Goal: Information Seeking & Learning: Learn about a topic

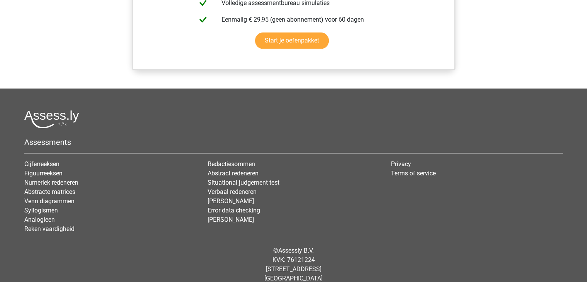
scroll to position [828, 0]
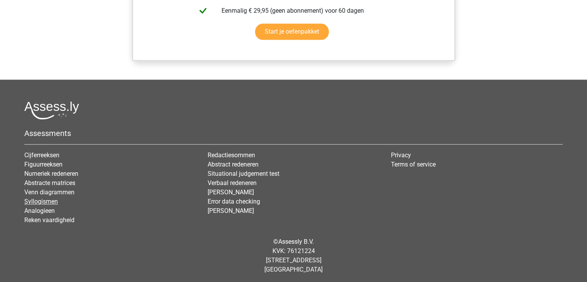
click at [42, 198] on link "Syllogismen" at bounding box center [41, 201] width 34 height 7
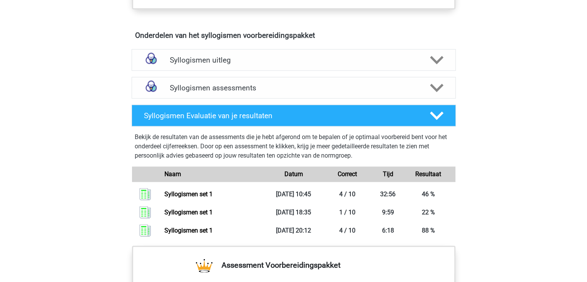
scroll to position [424, 0]
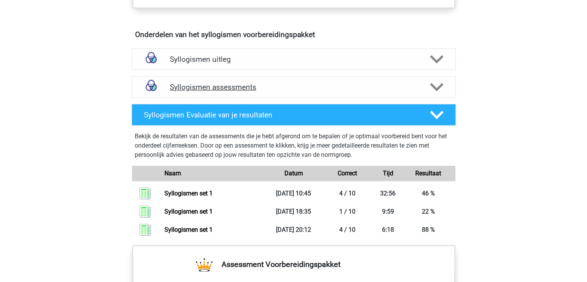
click at [436, 84] on icon at bounding box center [437, 87] width 14 height 14
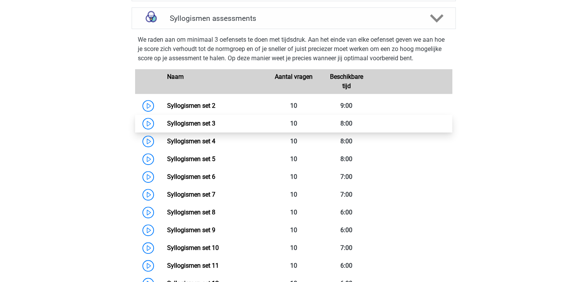
scroll to position [489, 0]
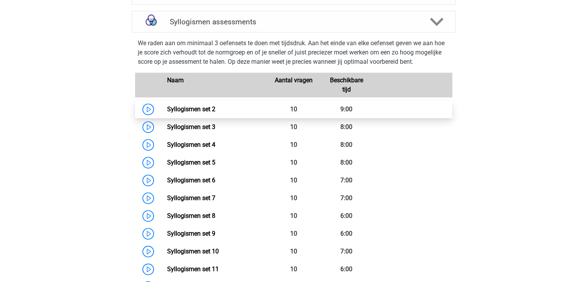
click at [194, 108] on link "Syllogismen set 2" at bounding box center [191, 108] width 48 height 7
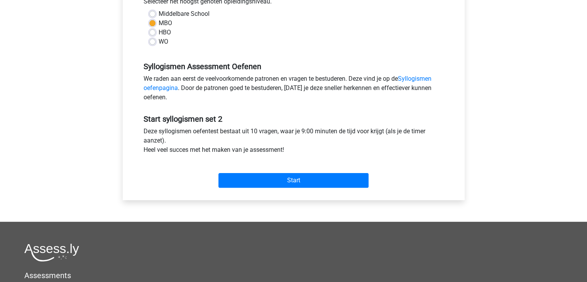
scroll to position [185, 0]
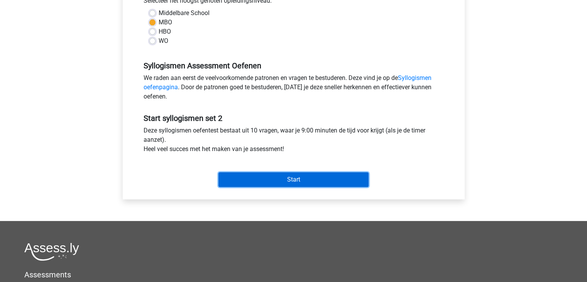
click at [297, 178] on input "Start" at bounding box center [293, 179] width 150 height 15
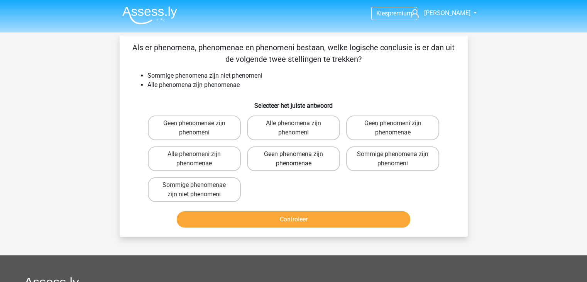
click at [279, 156] on label "Geen phenomena zijn phenomenae" at bounding box center [293, 158] width 93 height 25
click at [293, 156] on input "Geen phenomena zijn phenomenae" at bounding box center [295, 156] width 5 height 5
radio input "true"
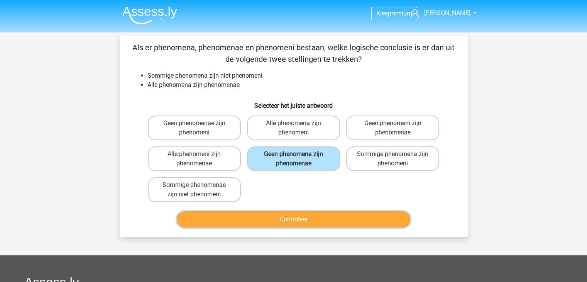
click at [292, 218] on button "Controleer" at bounding box center [293, 219] width 233 height 16
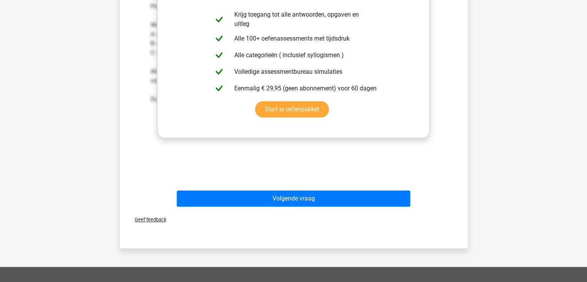
scroll to position [270, 0]
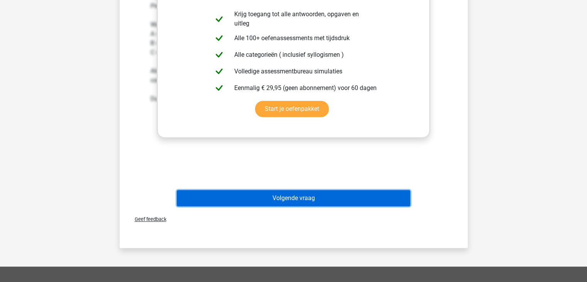
click at [299, 194] on button "Volgende vraag" at bounding box center [293, 198] width 233 height 16
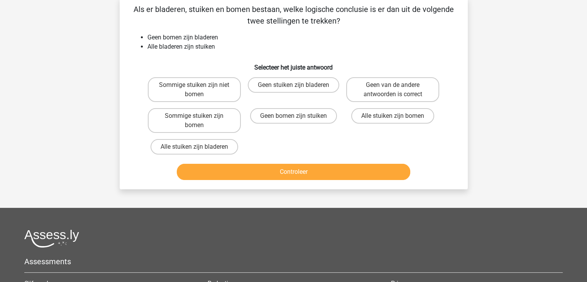
scroll to position [35, 0]
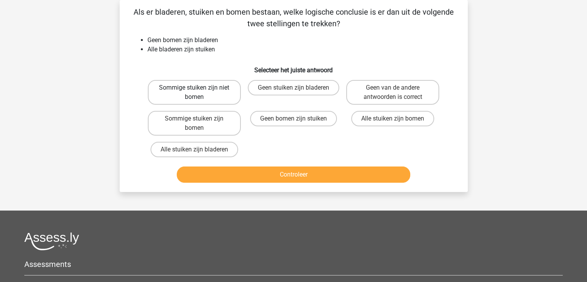
click at [206, 95] on label "Sommige stuiken zijn niet bomen" at bounding box center [194, 92] width 93 height 25
click at [199, 93] on input "Sommige stuiken zijn niet bomen" at bounding box center [196, 90] width 5 height 5
radio input "true"
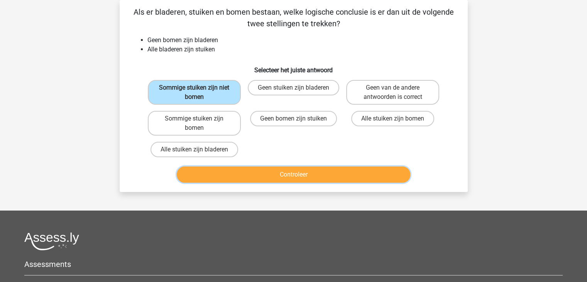
click at [292, 172] on button "Controleer" at bounding box center [293, 174] width 233 height 16
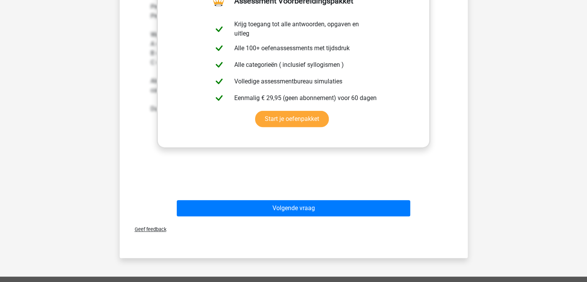
scroll to position [271, 0]
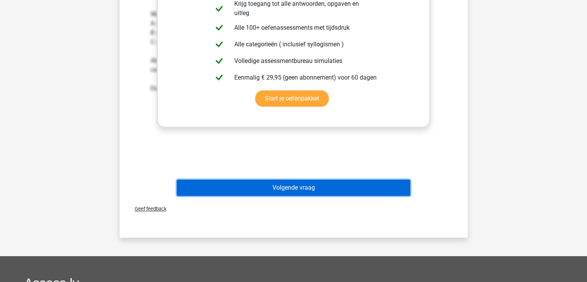
click at [292, 184] on button "Volgende vraag" at bounding box center [293, 187] width 233 height 16
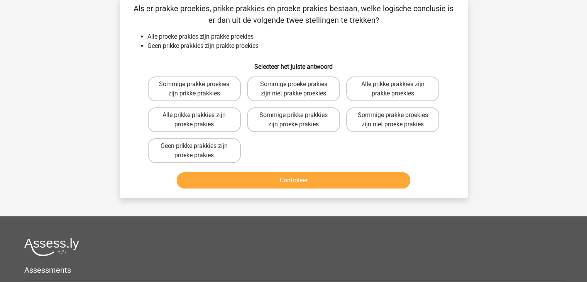
scroll to position [35, 0]
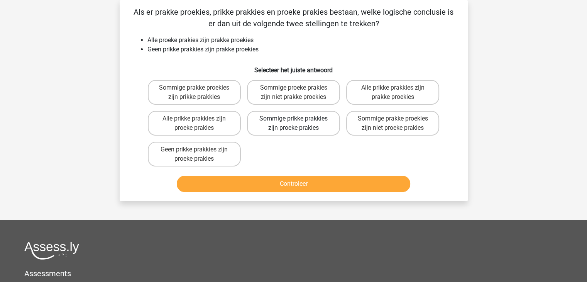
click at [289, 123] on label "Sommige prikke prakkies zijn proeke prakies" at bounding box center [293, 123] width 93 height 25
click at [293, 123] on input "Sommige prikke prakkies zijn proeke prakies" at bounding box center [295, 120] width 5 height 5
radio input "true"
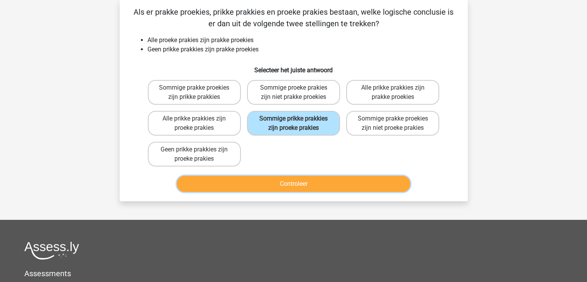
click at [288, 182] on button "Controleer" at bounding box center [293, 184] width 233 height 16
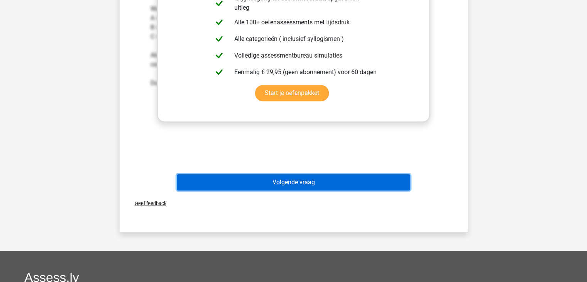
click at [287, 178] on button "Volgende vraag" at bounding box center [293, 182] width 233 height 16
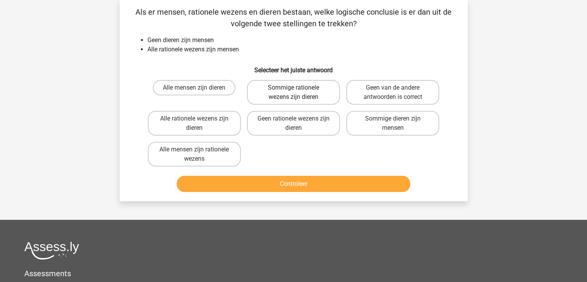
click at [313, 98] on label "Sommige rationele wezens zijn dieren" at bounding box center [293, 92] width 93 height 25
click at [298, 93] on input "Sommige rationele wezens zijn dieren" at bounding box center [295, 90] width 5 height 5
radio input "true"
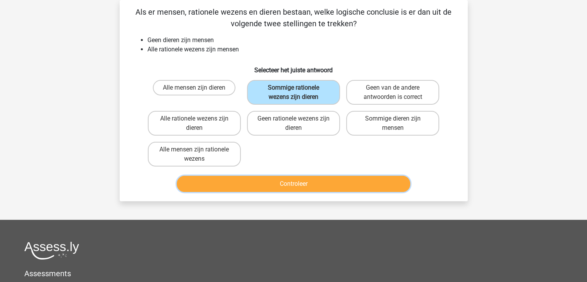
click at [293, 184] on button "Controleer" at bounding box center [293, 184] width 233 height 16
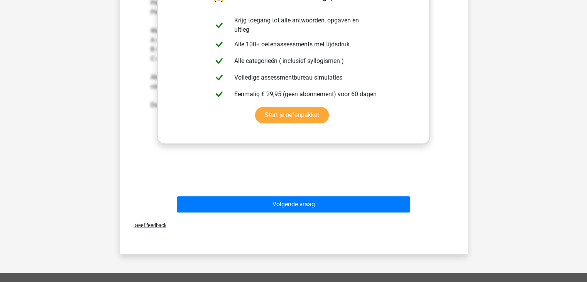
scroll to position [265, 0]
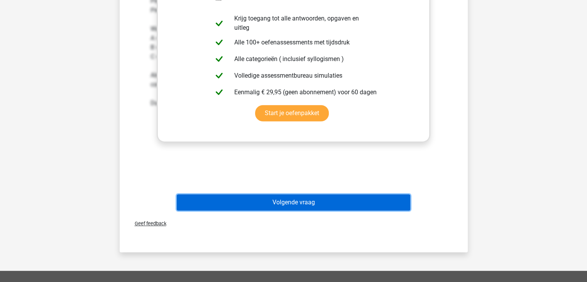
click at [291, 199] on button "Volgende vraag" at bounding box center [293, 202] width 233 height 16
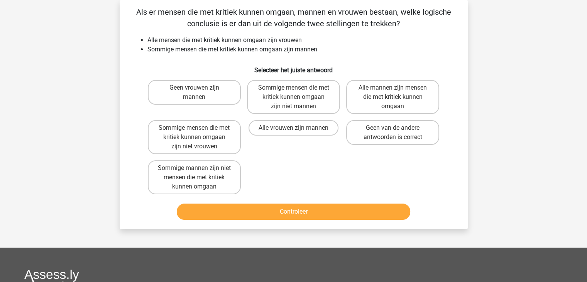
scroll to position [35, 0]
click at [202, 140] on label "Sommige mensen die met kritiek kunnen omgaan zijn niet vrouwen" at bounding box center [194, 137] width 93 height 34
click at [199, 133] on input "Sommige mensen die met kritiek kunnen omgaan zijn niet vrouwen" at bounding box center [196, 130] width 5 height 5
radio input "true"
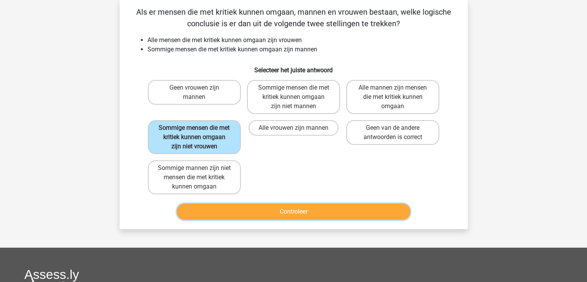
click at [284, 210] on button "Controleer" at bounding box center [293, 211] width 233 height 16
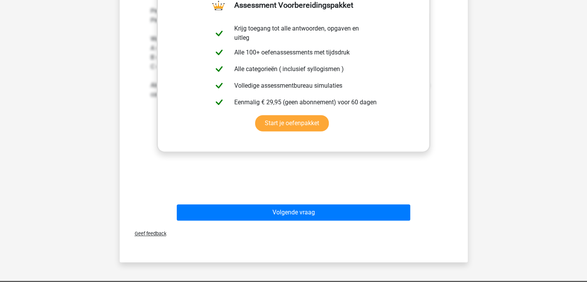
scroll to position [284, 0]
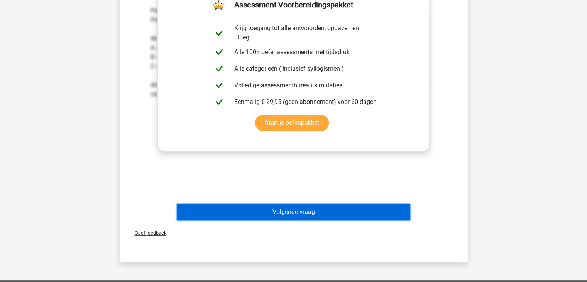
click at [285, 210] on button "Volgende vraag" at bounding box center [293, 212] width 233 height 16
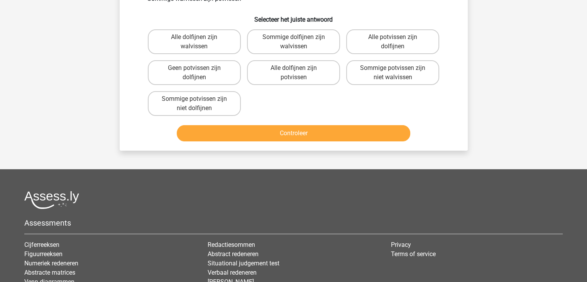
scroll to position [35, 0]
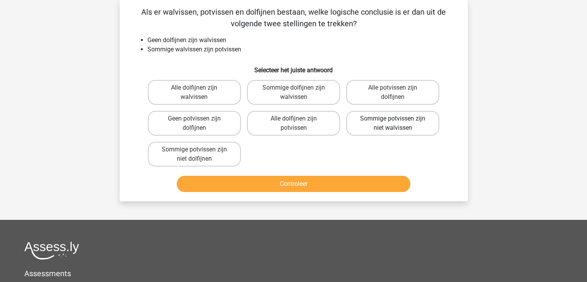
click at [382, 125] on label "Sommige potvissen zijn niet walvissen" at bounding box center [392, 123] width 93 height 25
click at [393, 123] on input "Sommige potvissen zijn niet walvissen" at bounding box center [395, 120] width 5 height 5
radio input "true"
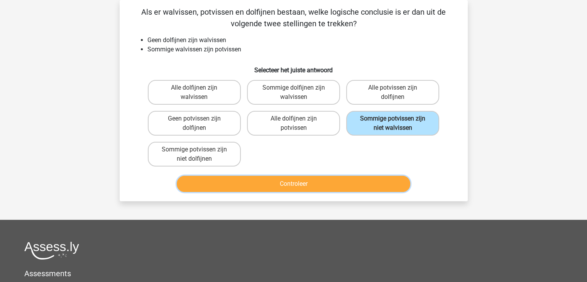
click at [308, 182] on button "Controleer" at bounding box center [293, 184] width 233 height 16
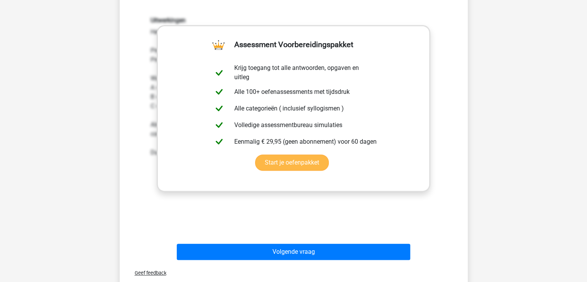
scroll to position [218, 0]
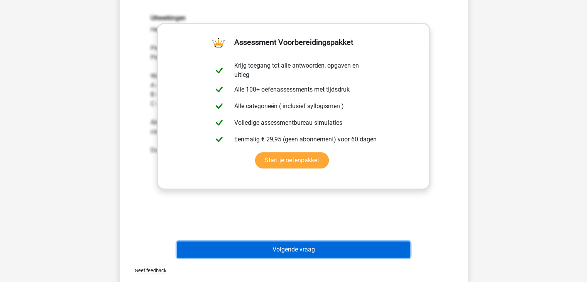
click at [291, 245] on button "Volgende vraag" at bounding box center [293, 249] width 233 height 16
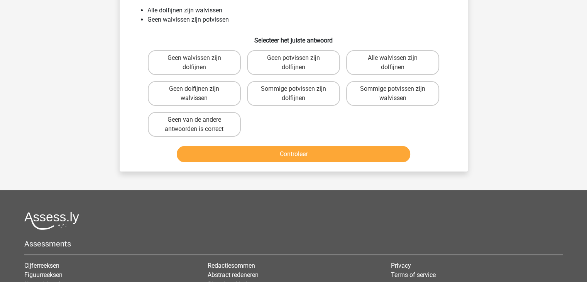
scroll to position [35, 0]
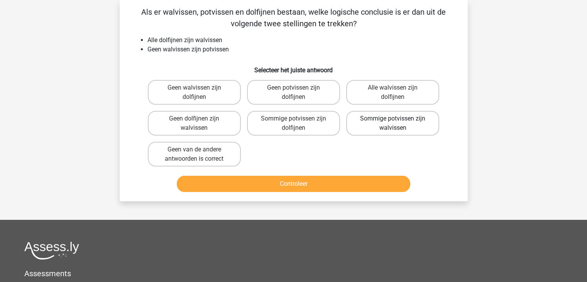
click at [388, 123] on label "Sommige potvissen zijn walvissen" at bounding box center [392, 123] width 93 height 25
click at [393, 123] on input "Sommige potvissen zijn walvissen" at bounding box center [395, 120] width 5 height 5
radio input "true"
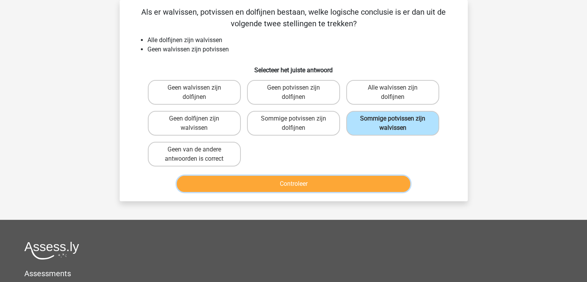
click at [289, 182] on button "Controleer" at bounding box center [293, 184] width 233 height 16
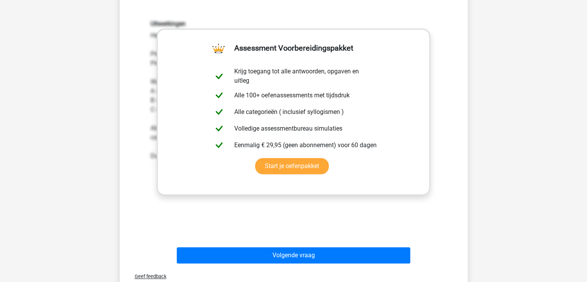
scroll to position [272, 0]
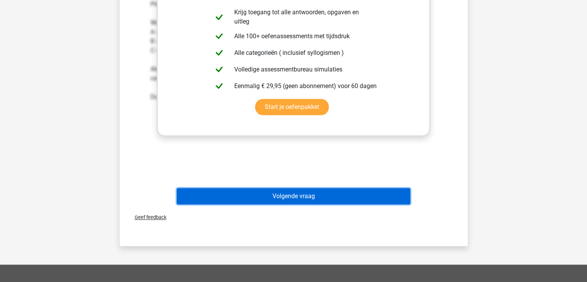
click at [290, 196] on button "Volgende vraag" at bounding box center [293, 196] width 233 height 16
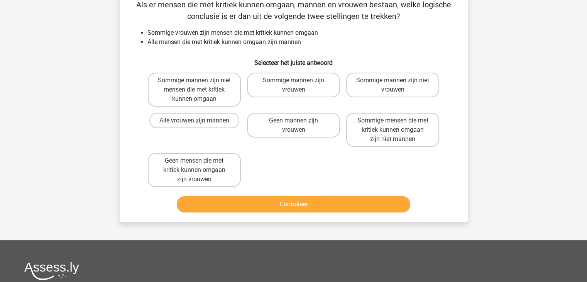
scroll to position [35, 0]
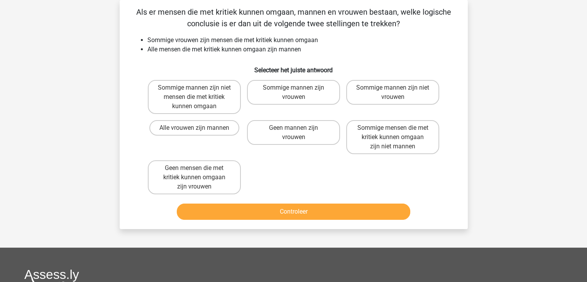
click at [296, 91] on input "Sommige mannen zijn vrouwen" at bounding box center [295, 90] width 5 height 5
radio input "true"
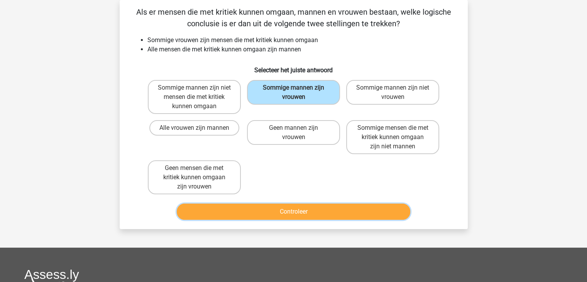
click at [296, 210] on button "Controleer" at bounding box center [293, 211] width 233 height 16
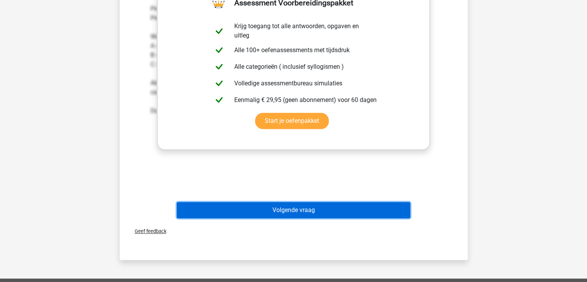
click at [296, 210] on button "Volgende vraag" at bounding box center [293, 210] width 233 height 16
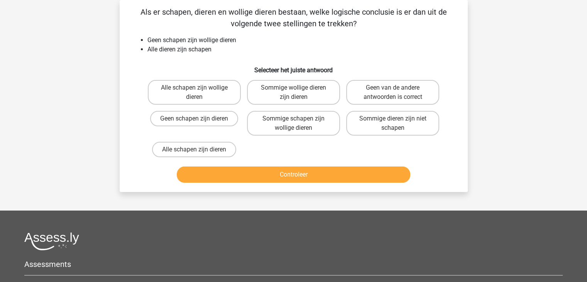
click at [296, 120] on input "Sommige schapen zijn wollige dieren" at bounding box center [295, 120] width 5 height 5
radio input "true"
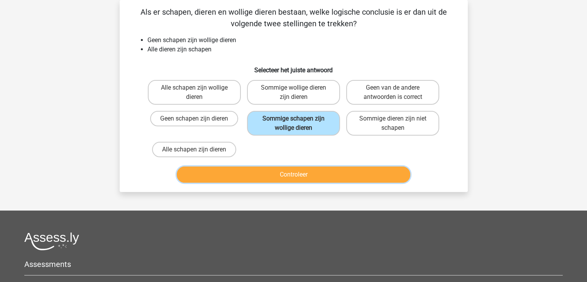
click at [294, 172] on button "Controleer" at bounding box center [293, 174] width 233 height 16
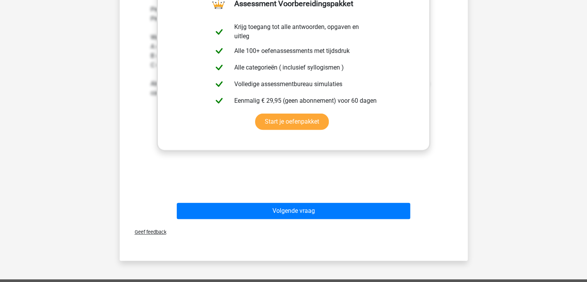
scroll to position [275, 0]
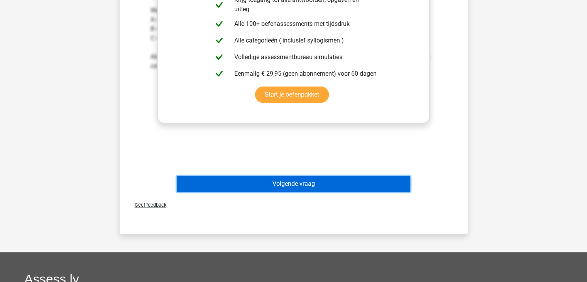
click at [294, 181] on button "Volgende vraag" at bounding box center [293, 184] width 233 height 16
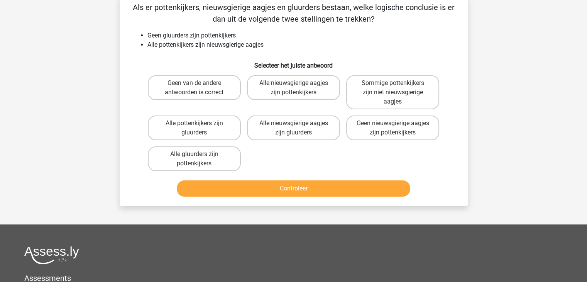
scroll to position [35, 0]
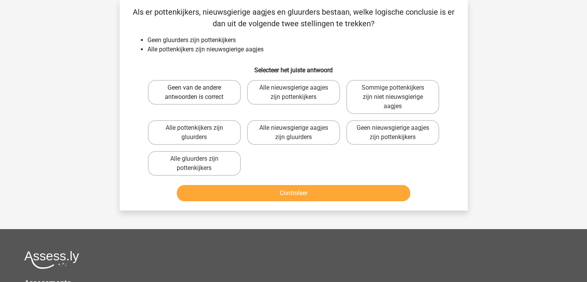
click at [216, 91] on label "Geen van de andere antwoorden is correct" at bounding box center [194, 92] width 93 height 25
click at [199, 91] on input "Geen van de andere antwoorden is correct" at bounding box center [196, 90] width 5 height 5
radio input "true"
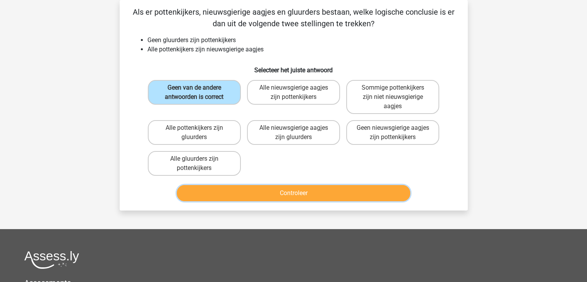
click at [293, 189] on button "Controleer" at bounding box center [293, 193] width 233 height 16
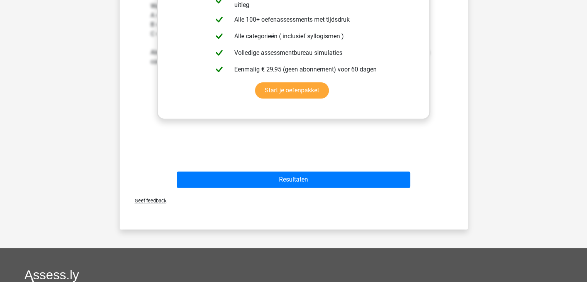
scroll to position [298, 0]
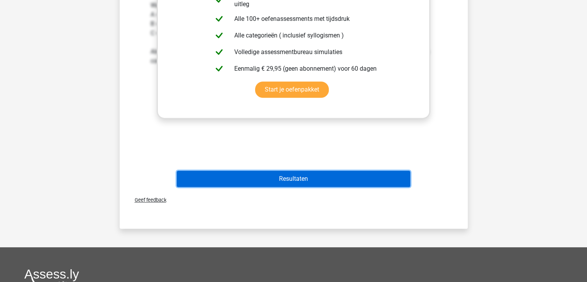
click at [292, 175] on button "Resultaten" at bounding box center [293, 179] width 233 height 16
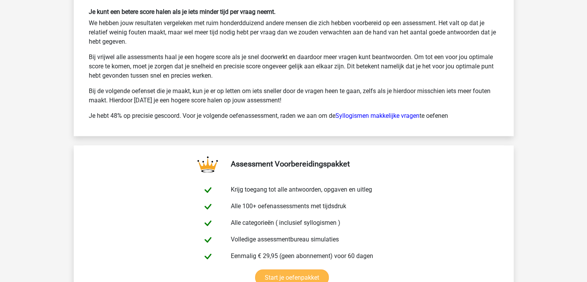
scroll to position [1189, 0]
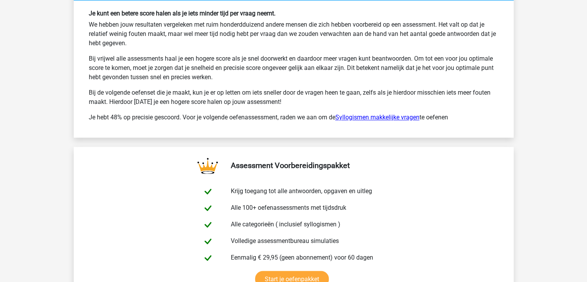
click at [376, 113] on link "Syllogismen makkelijke vragen" at bounding box center [377, 116] width 84 height 7
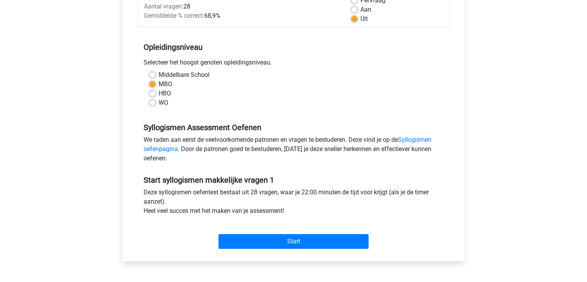
scroll to position [145, 0]
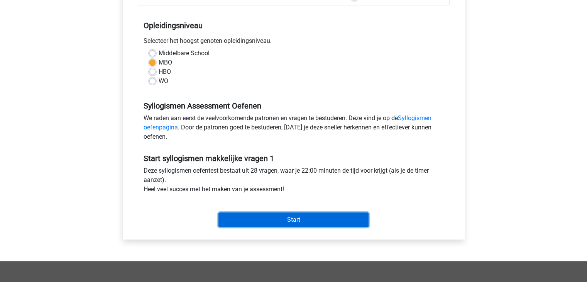
click at [290, 219] on input "Start" at bounding box center [293, 219] width 150 height 15
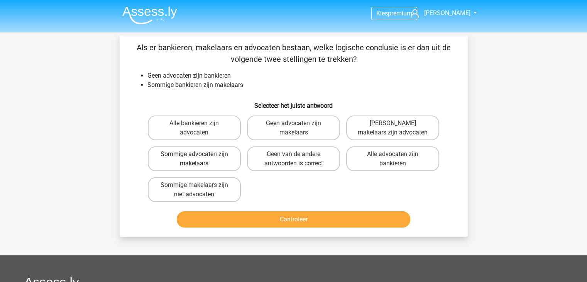
click at [207, 159] on label "Sommige advocaten zijn makelaars" at bounding box center [194, 158] width 93 height 25
click at [199, 159] on input "Sommige advocaten zijn makelaars" at bounding box center [196, 156] width 5 height 5
radio input "true"
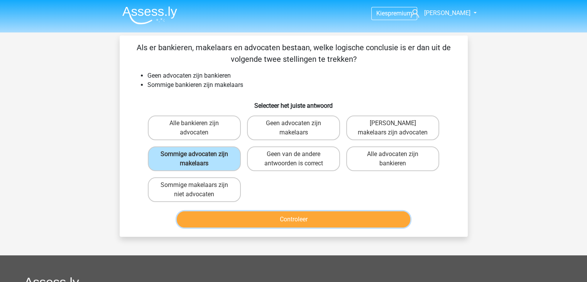
click at [284, 215] on button "Controleer" at bounding box center [293, 219] width 233 height 16
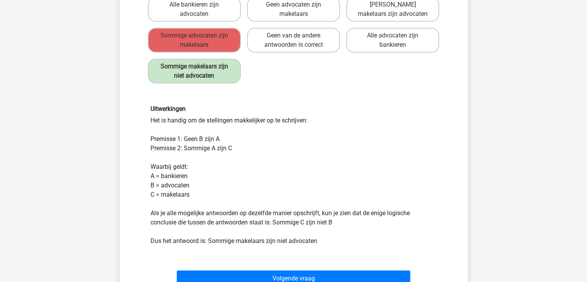
scroll to position [120, 0]
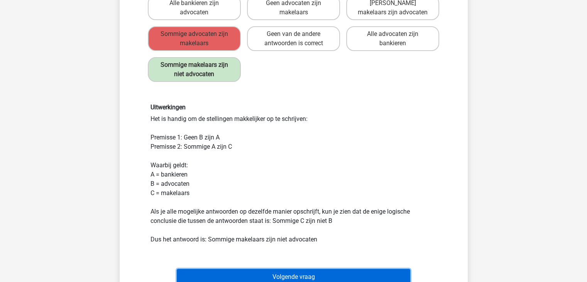
click at [307, 272] on button "Volgende vraag" at bounding box center [293, 276] width 233 height 16
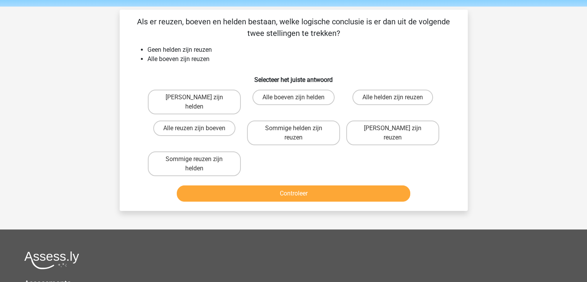
scroll to position [22, 0]
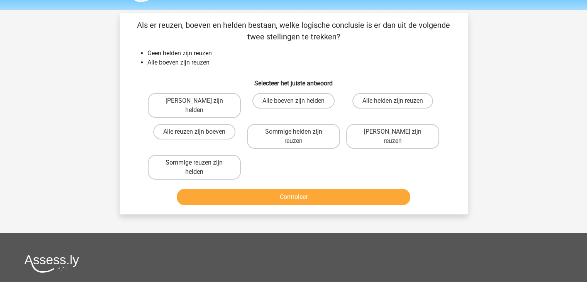
click at [218, 155] on label "Sommige reuzen zijn helden" at bounding box center [194, 167] width 93 height 25
click at [199, 162] on input "Sommige reuzen zijn helden" at bounding box center [196, 164] width 5 height 5
radio input "true"
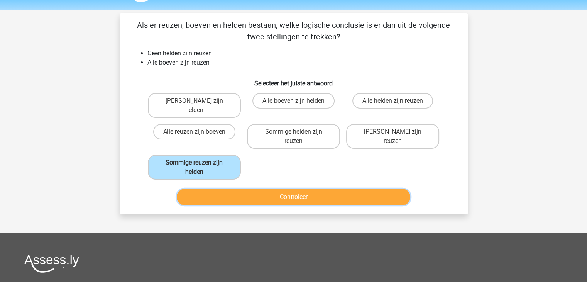
click at [287, 189] on button "Controleer" at bounding box center [293, 197] width 233 height 16
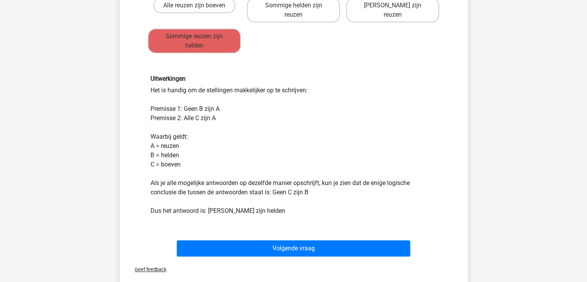
scroll to position [149, 0]
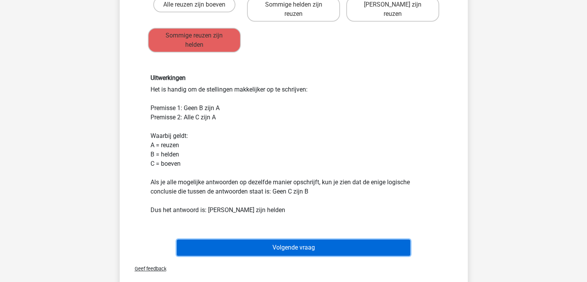
click at [292, 239] on button "Volgende vraag" at bounding box center [293, 247] width 233 height 16
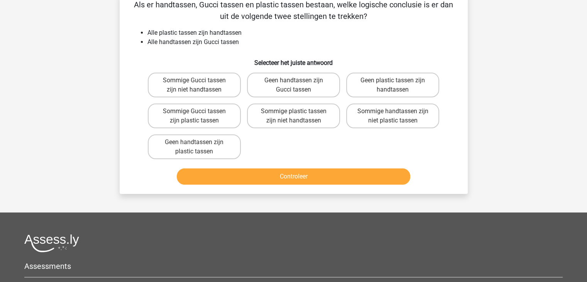
scroll to position [35, 0]
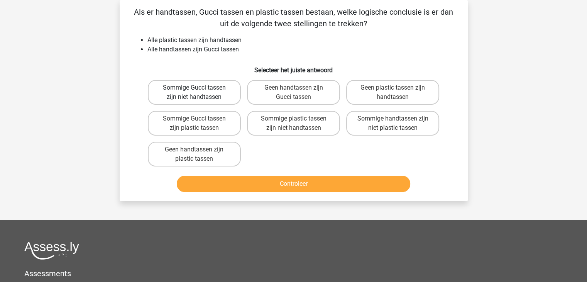
click at [190, 94] on label "Sommige Gucci tassen zijn niet handtassen" at bounding box center [194, 92] width 93 height 25
click at [194, 93] on input "Sommige Gucci tassen zijn niet handtassen" at bounding box center [196, 90] width 5 height 5
radio input "true"
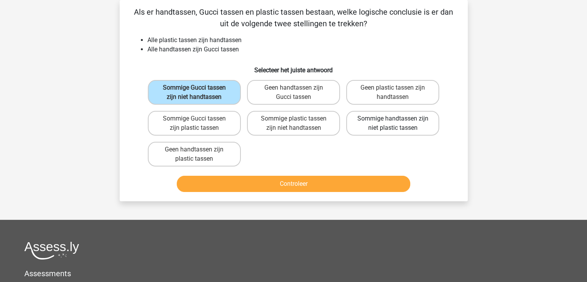
click at [383, 122] on label "Sommige handtassen zijn niet plastic tassen" at bounding box center [392, 123] width 93 height 25
click at [393, 122] on input "Sommige handtassen zijn niet plastic tassen" at bounding box center [395, 120] width 5 height 5
radio input "true"
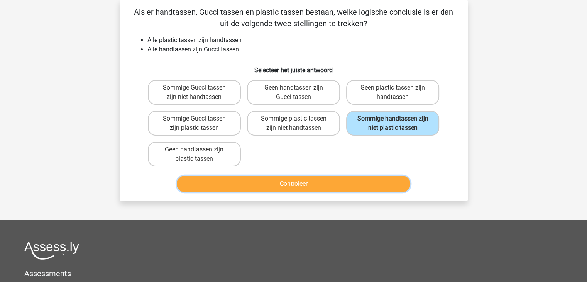
click at [304, 181] on button "Controleer" at bounding box center [293, 184] width 233 height 16
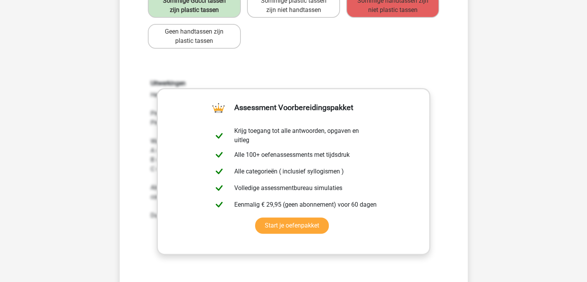
scroll to position [211, 0]
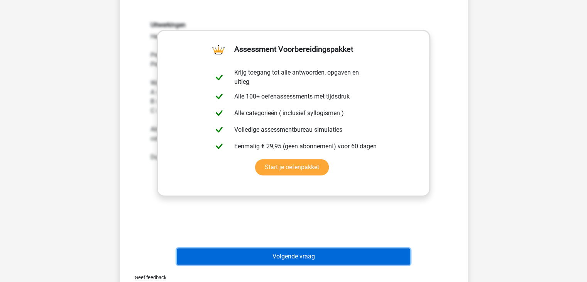
click at [295, 253] on button "Volgende vraag" at bounding box center [293, 256] width 233 height 16
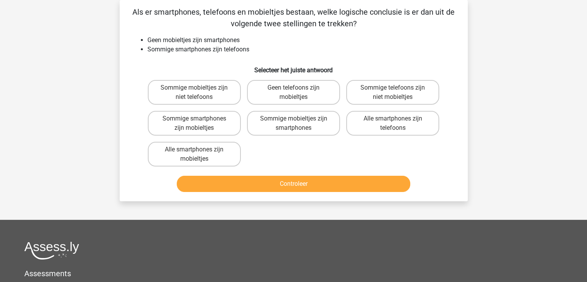
scroll to position [35, 0]
click at [298, 130] on label "Sommige mobieltjes zijn smartphones" at bounding box center [293, 123] width 93 height 25
click at [298, 123] on input "Sommige mobieltjes zijn smartphones" at bounding box center [295, 120] width 5 height 5
radio input "true"
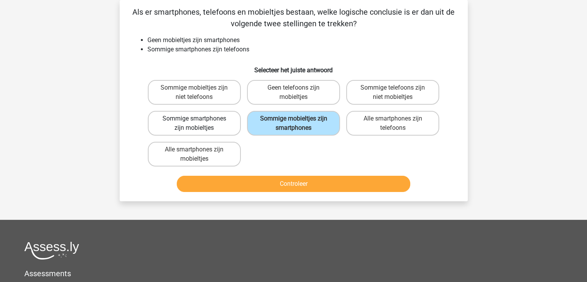
click at [222, 125] on label "Sommige smartphones zijn mobieltjes" at bounding box center [194, 123] width 93 height 25
click at [199, 123] on input "Sommige smartphones zijn mobieltjes" at bounding box center [196, 120] width 5 height 5
radio input "true"
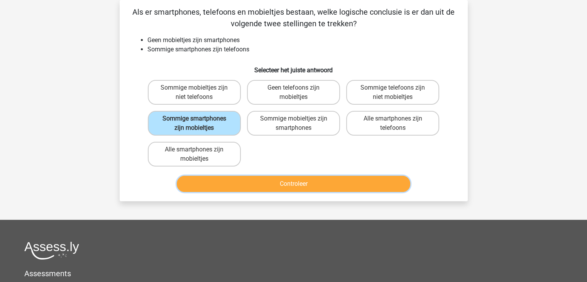
click at [301, 181] on button "Controleer" at bounding box center [293, 184] width 233 height 16
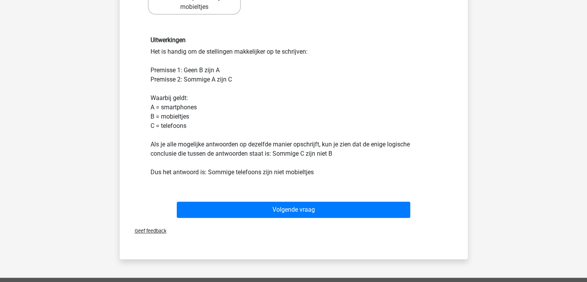
scroll to position [188, 0]
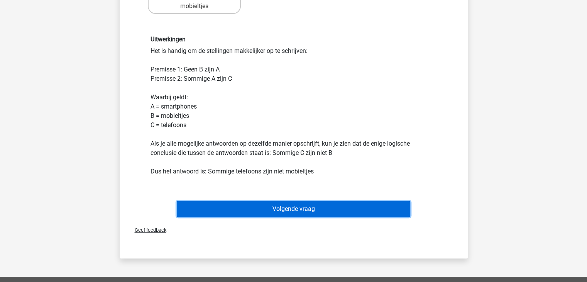
click at [281, 209] on button "Volgende vraag" at bounding box center [293, 209] width 233 height 16
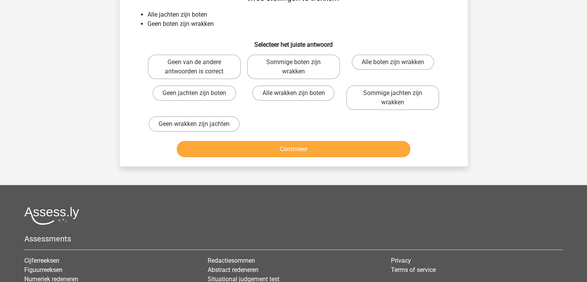
scroll to position [35, 0]
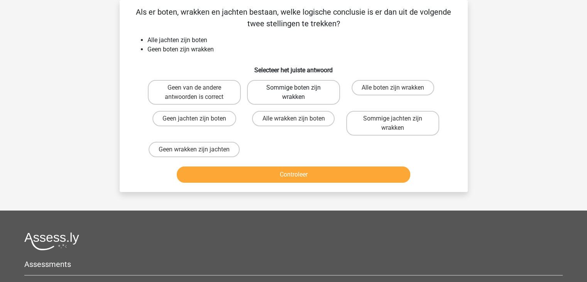
click at [319, 89] on label "Sommige boten zijn wrakken" at bounding box center [293, 92] width 93 height 25
click at [298, 89] on input "Sommige boten zijn wrakken" at bounding box center [295, 90] width 5 height 5
radio input "true"
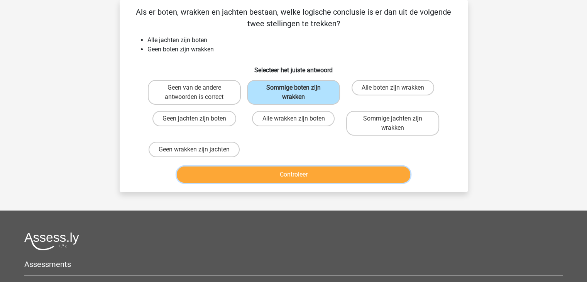
click at [287, 172] on button "Controleer" at bounding box center [293, 174] width 233 height 16
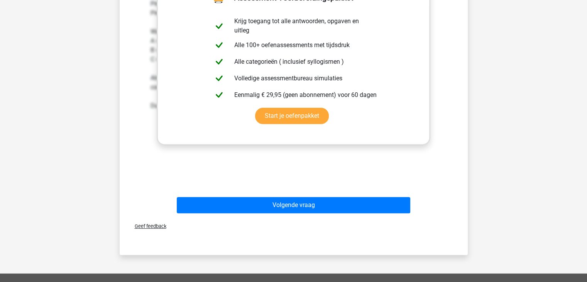
scroll to position [254, 0]
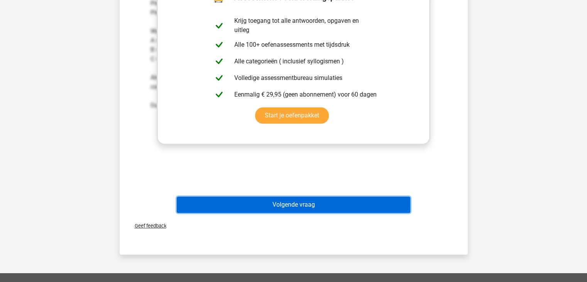
click at [305, 204] on button "Volgende vraag" at bounding box center [293, 204] width 233 height 16
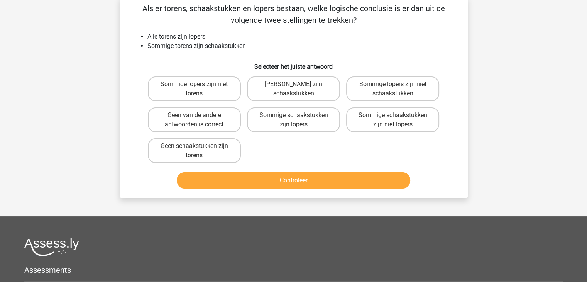
scroll to position [35, 0]
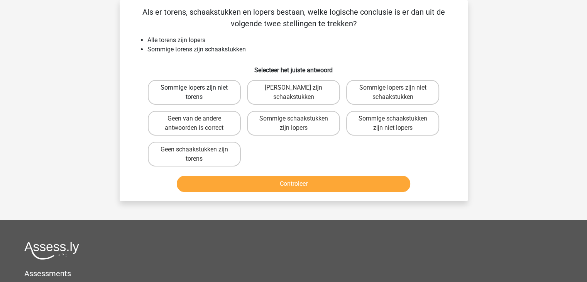
click at [213, 88] on label "Sommige lopers zijn niet torens" at bounding box center [194, 92] width 93 height 25
click at [199, 88] on input "Sommige lopers zijn niet torens" at bounding box center [196, 90] width 5 height 5
radio input "true"
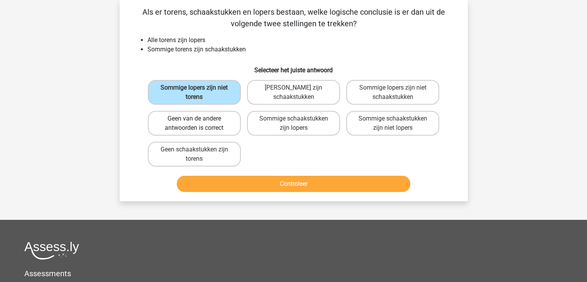
click at [212, 122] on label "Geen van de andere antwoorden is correct" at bounding box center [194, 123] width 93 height 25
click at [199, 122] on input "Geen van de andere antwoorden is correct" at bounding box center [196, 120] width 5 height 5
radio input "true"
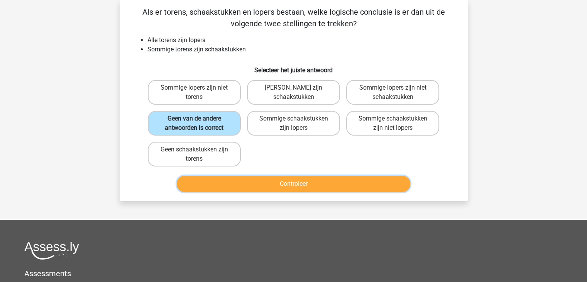
click at [285, 182] on button "Controleer" at bounding box center [293, 184] width 233 height 16
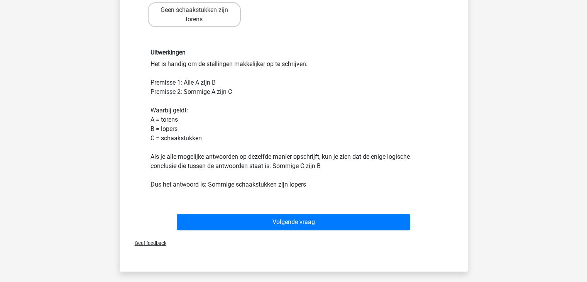
scroll to position [175, 0]
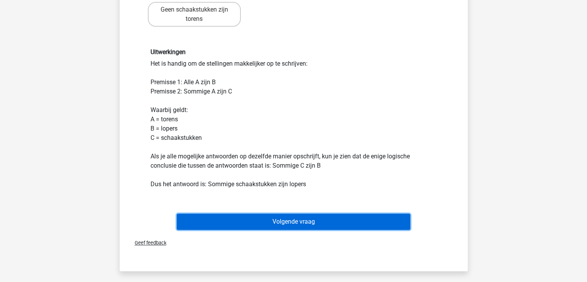
click at [285, 221] on button "Volgende vraag" at bounding box center [293, 221] width 233 height 16
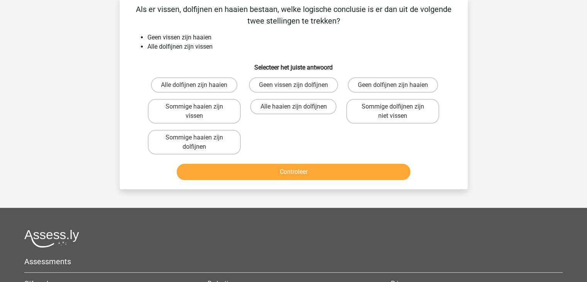
scroll to position [35, 0]
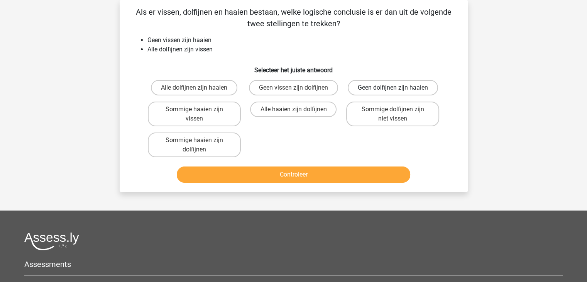
click at [404, 88] on label "Geen dolfijnen zijn haaien" at bounding box center [393, 87] width 90 height 15
click at [398, 88] on input "Geen dolfijnen zijn haaien" at bounding box center [395, 90] width 5 height 5
radio input "true"
click at [208, 138] on label "Sommige haaien zijn dolfijnen" at bounding box center [194, 144] width 93 height 25
click at [199, 140] on input "Sommige haaien zijn dolfijnen" at bounding box center [196, 142] width 5 height 5
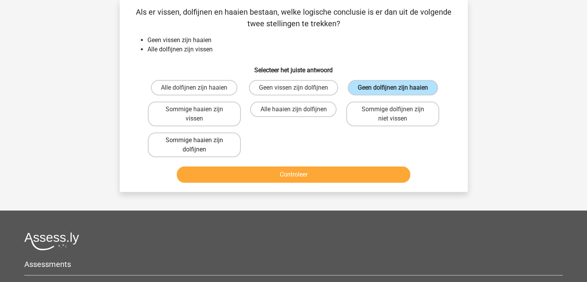
radio input "true"
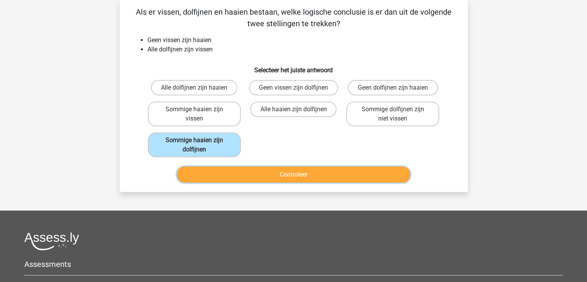
click at [287, 172] on button "Controleer" at bounding box center [293, 174] width 233 height 16
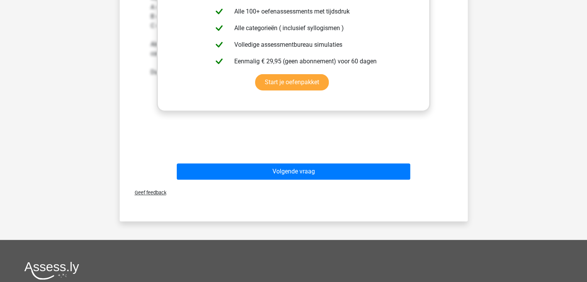
scroll to position [290, 0]
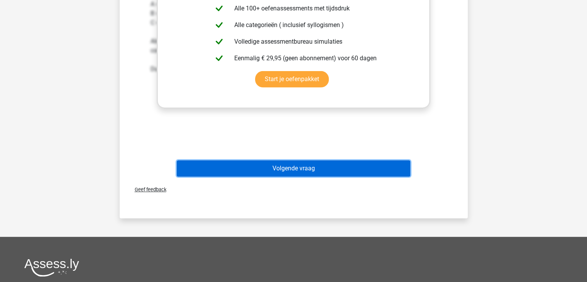
click at [289, 169] on button "Volgende vraag" at bounding box center [293, 168] width 233 height 16
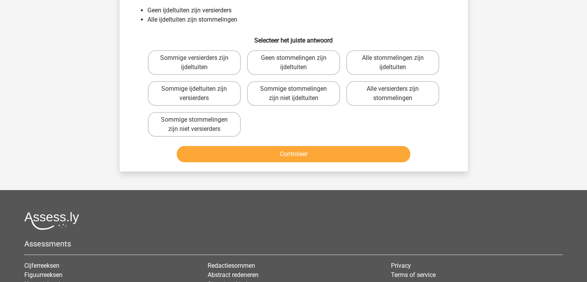
scroll to position [35, 0]
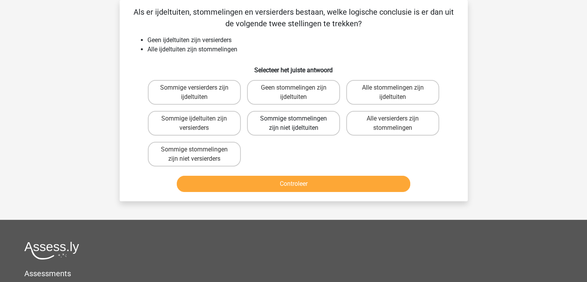
click at [310, 124] on label "Sommige stommelingen zijn niet ijdeltuiten" at bounding box center [293, 123] width 93 height 25
click at [298, 123] on input "Sommige stommelingen zijn niet ijdeltuiten" at bounding box center [295, 120] width 5 height 5
radio input "true"
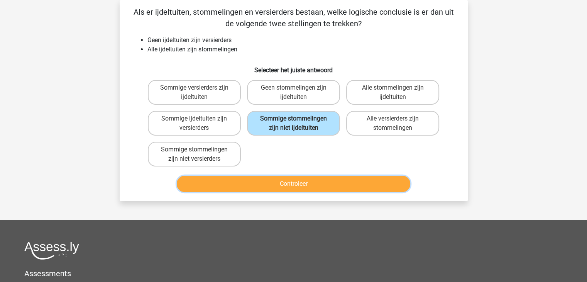
click at [299, 183] on button "Controleer" at bounding box center [293, 184] width 233 height 16
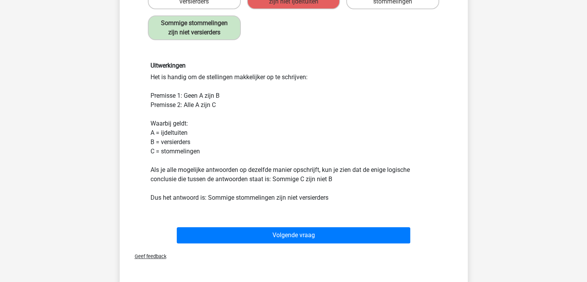
scroll to position [162, 0]
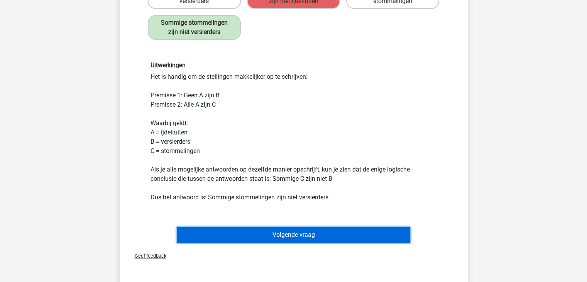
click at [292, 231] on button "Volgende vraag" at bounding box center [293, 234] width 233 height 16
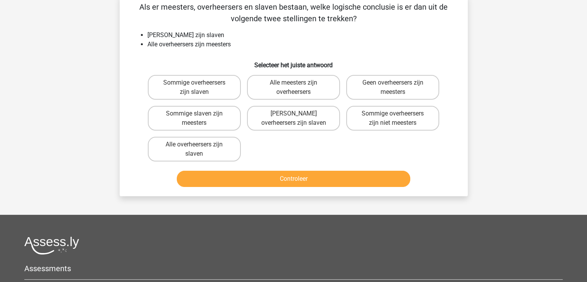
scroll to position [35, 0]
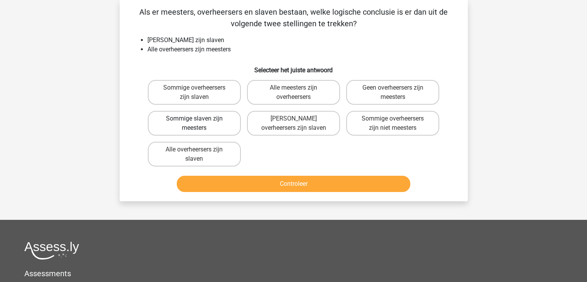
click at [193, 120] on label "Sommige slaven zijn meesters" at bounding box center [194, 123] width 93 height 25
click at [194, 120] on input "Sommige slaven zijn meesters" at bounding box center [196, 120] width 5 height 5
radio input "true"
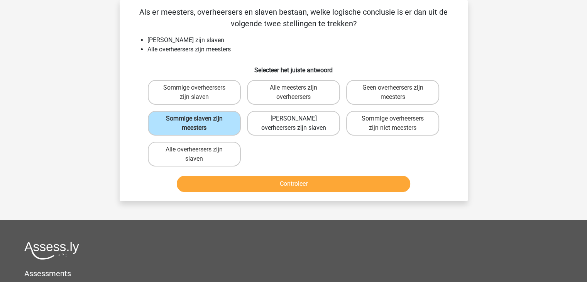
click at [283, 123] on label "Geen overheersers zijn slaven" at bounding box center [293, 123] width 93 height 25
click at [293, 123] on input "Geen overheersers zijn slaven" at bounding box center [295, 120] width 5 height 5
radio input "true"
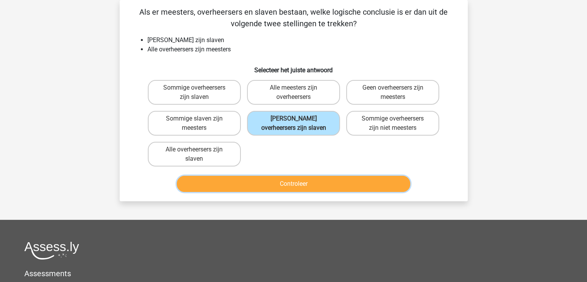
click at [288, 181] on button "Controleer" at bounding box center [293, 184] width 233 height 16
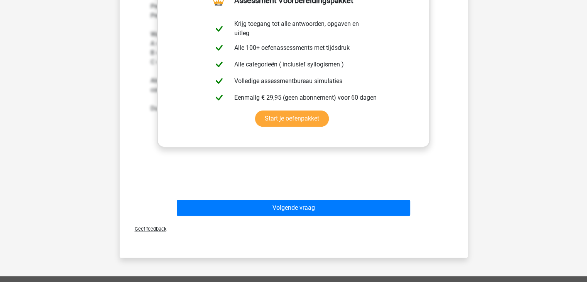
scroll to position [262, 0]
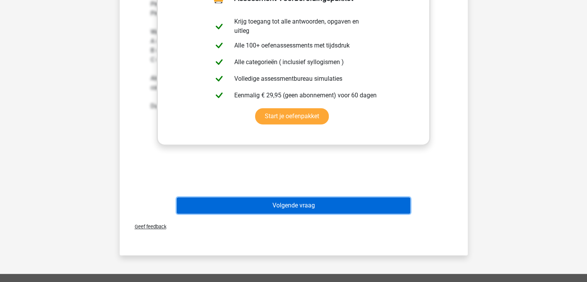
click at [290, 203] on button "Volgende vraag" at bounding box center [293, 205] width 233 height 16
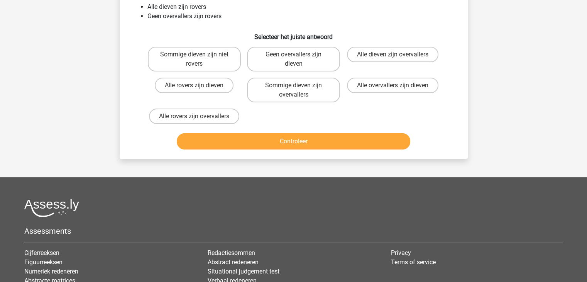
scroll to position [35, 0]
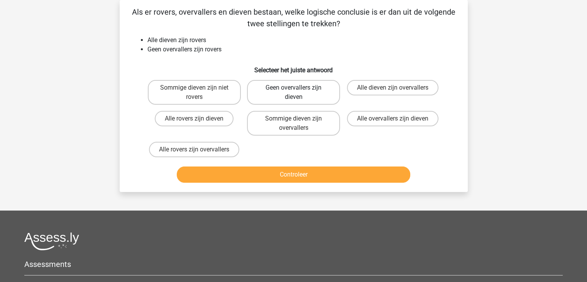
click at [290, 95] on label "Geen overvallers zijn dieven" at bounding box center [293, 92] width 93 height 25
click at [293, 93] on input "Geen overvallers zijn dieven" at bounding box center [295, 90] width 5 height 5
radio input "true"
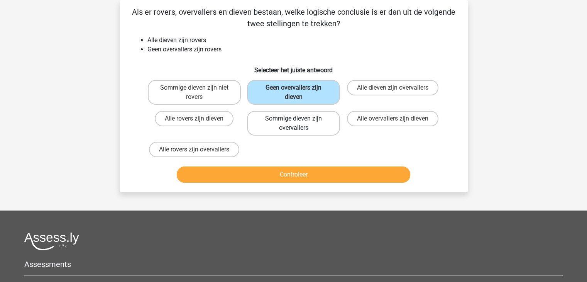
click at [301, 123] on label "Sommige dieven zijn overvallers" at bounding box center [293, 123] width 93 height 25
click at [298, 123] on input "Sommige dieven zijn overvallers" at bounding box center [295, 120] width 5 height 5
radio input "true"
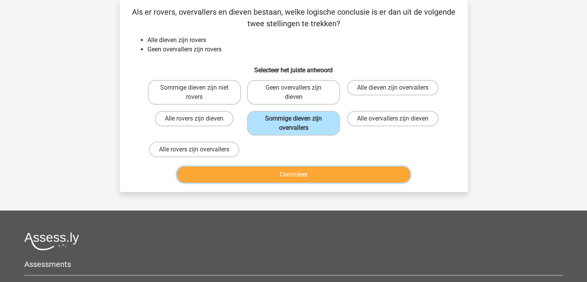
click at [295, 173] on button "Controleer" at bounding box center [293, 174] width 233 height 16
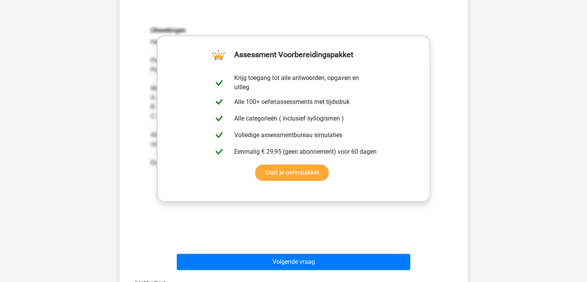
scroll to position [198, 0]
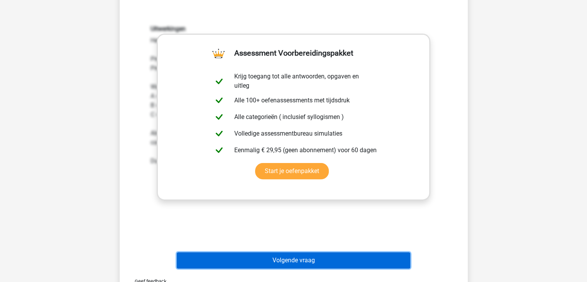
click at [289, 255] on button "Volgende vraag" at bounding box center [293, 260] width 233 height 16
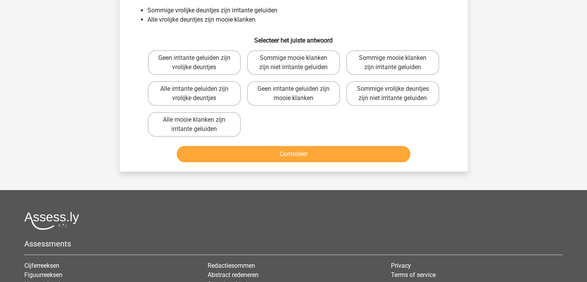
scroll to position [35, 0]
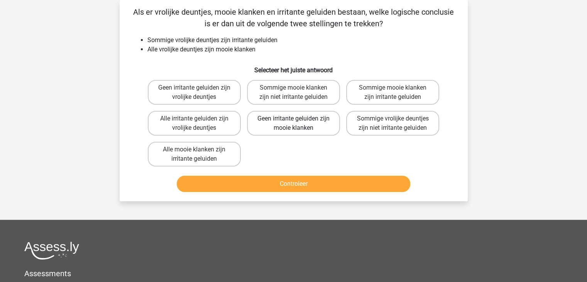
click at [297, 127] on label "Geen irritante geluiden zijn mooie klanken" at bounding box center [293, 123] width 93 height 25
click at [297, 123] on input "Geen irritante geluiden zijn mooie klanken" at bounding box center [295, 120] width 5 height 5
radio input "true"
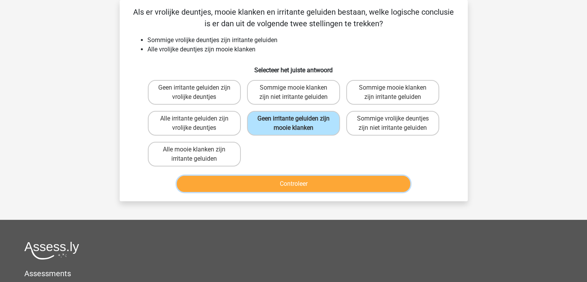
click at [295, 182] on button "Controleer" at bounding box center [293, 184] width 233 height 16
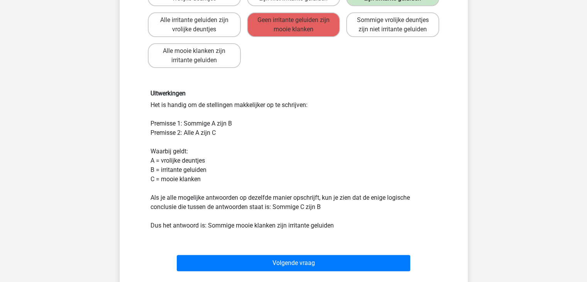
scroll to position [134, 0]
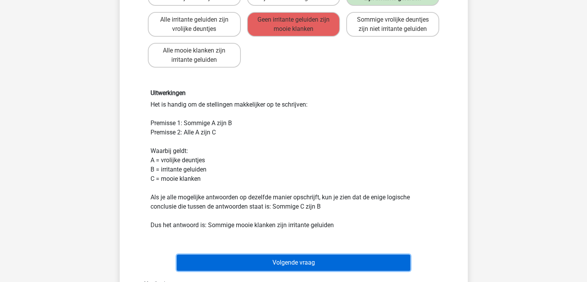
click at [285, 260] on button "Volgende vraag" at bounding box center [293, 262] width 233 height 16
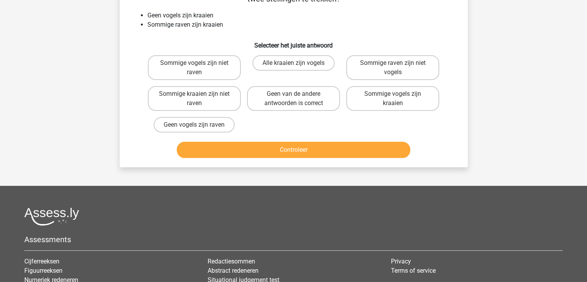
scroll to position [35, 0]
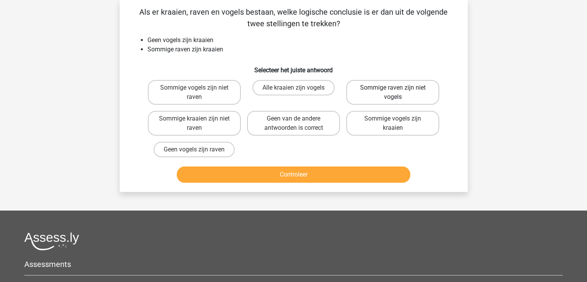
click at [405, 93] on label "Sommige raven zijn niet vogels" at bounding box center [392, 92] width 93 height 25
click at [398, 93] on input "Sommige raven zijn niet vogels" at bounding box center [395, 90] width 5 height 5
radio input "true"
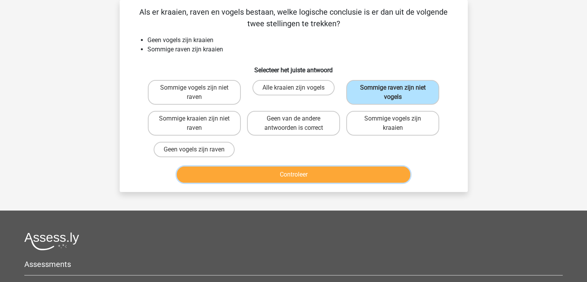
click at [306, 173] on button "Controleer" at bounding box center [293, 174] width 233 height 16
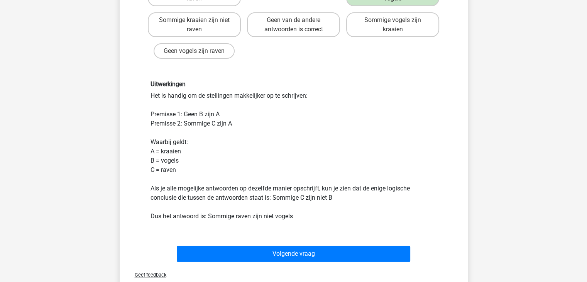
scroll to position [139, 0]
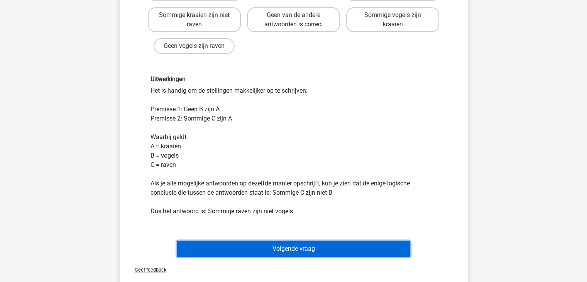
click at [288, 248] on button "Volgende vraag" at bounding box center [293, 248] width 233 height 16
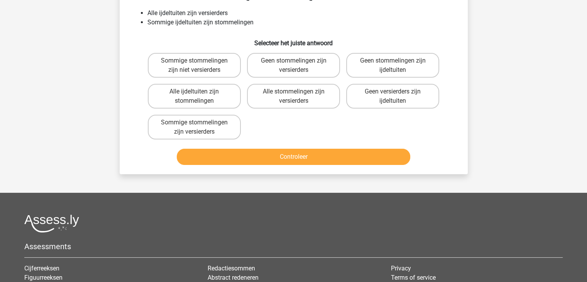
scroll to position [35, 0]
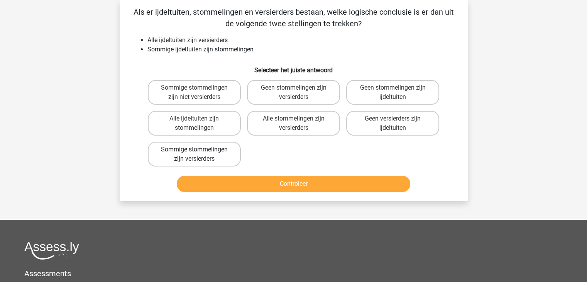
click at [210, 149] on label "Sommige stommelingen zijn versierders" at bounding box center [194, 154] width 93 height 25
click at [199, 149] on input "Sommige stommelingen zijn versierders" at bounding box center [196, 151] width 5 height 5
radio input "true"
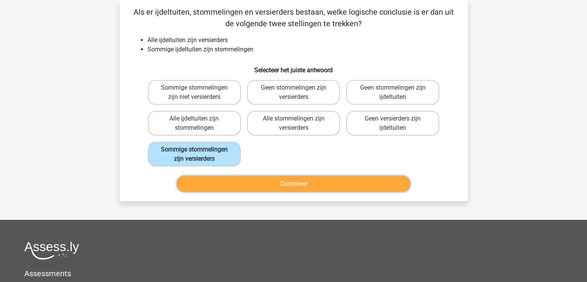
click at [287, 179] on button "Controleer" at bounding box center [293, 184] width 233 height 16
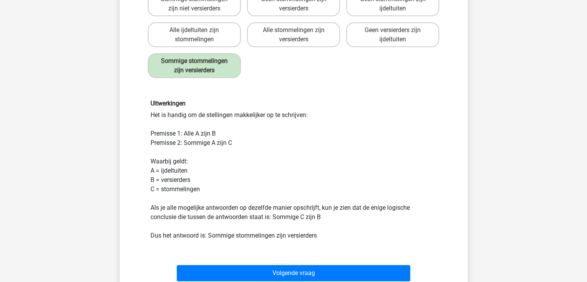
scroll to position [127, 0]
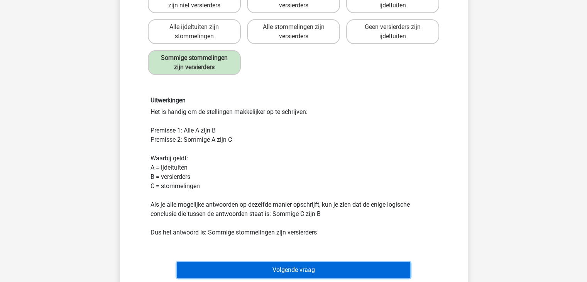
click at [286, 268] on button "Volgende vraag" at bounding box center [293, 270] width 233 height 16
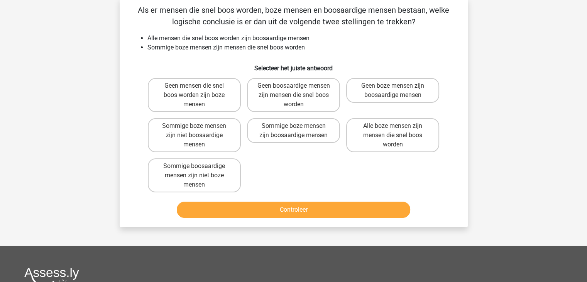
scroll to position [35, 0]
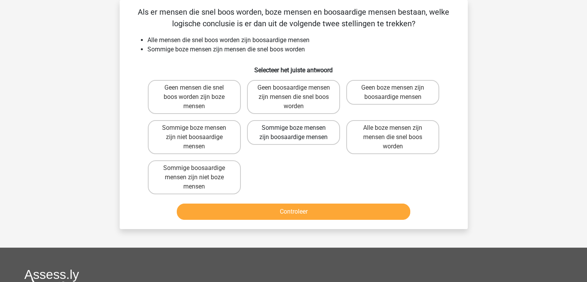
click at [290, 135] on label "Sommige boze mensen zijn boosaardige mensen" at bounding box center [293, 132] width 93 height 25
click at [293, 133] on input "Sommige boze mensen zijn boosaardige mensen" at bounding box center [295, 130] width 5 height 5
radio input "true"
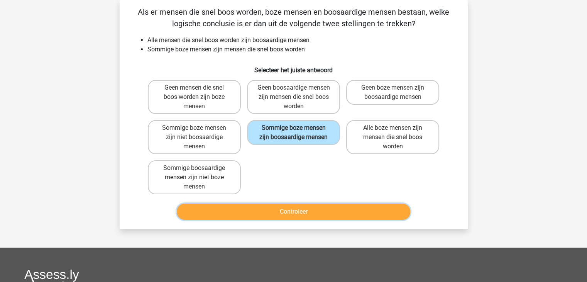
click at [294, 210] on button "Controleer" at bounding box center [293, 211] width 233 height 16
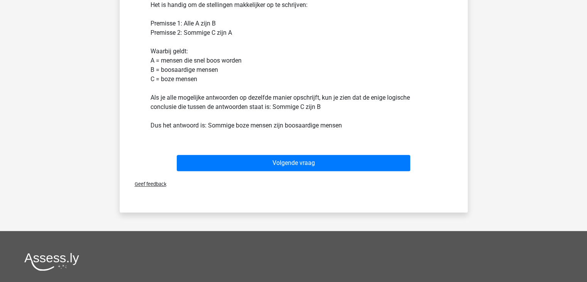
scroll to position [262, 0]
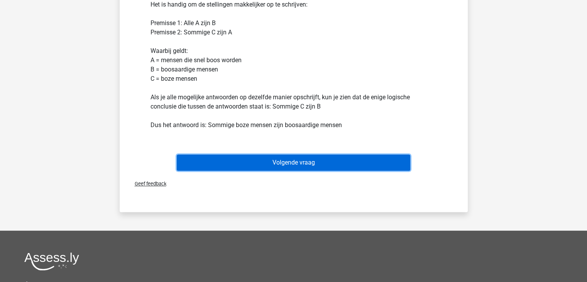
click at [292, 159] on button "Volgende vraag" at bounding box center [293, 162] width 233 height 16
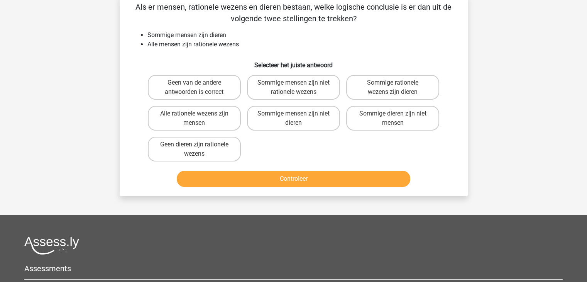
scroll to position [35, 0]
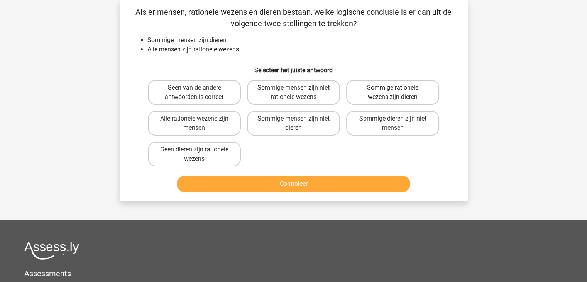
click at [392, 93] on label "Sommige rationele wezens zijn dieren" at bounding box center [392, 92] width 93 height 25
click at [393, 93] on input "Sommige rationele wezens zijn dieren" at bounding box center [395, 90] width 5 height 5
radio input "true"
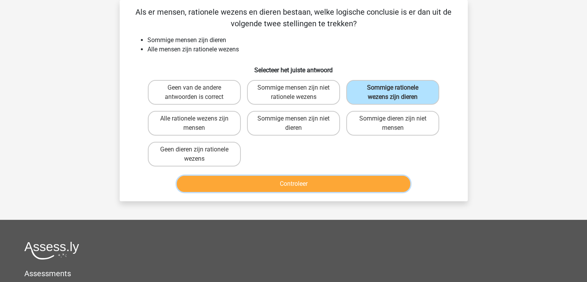
click at [301, 184] on button "Controleer" at bounding box center [293, 184] width 233 height 16
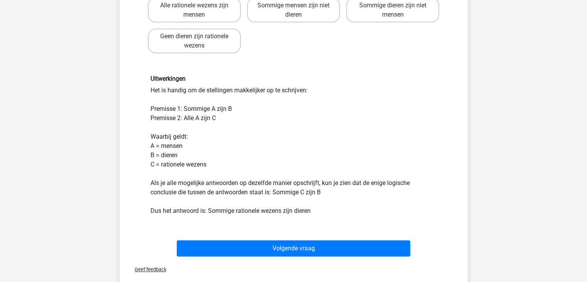
scroll to position [149, 0]
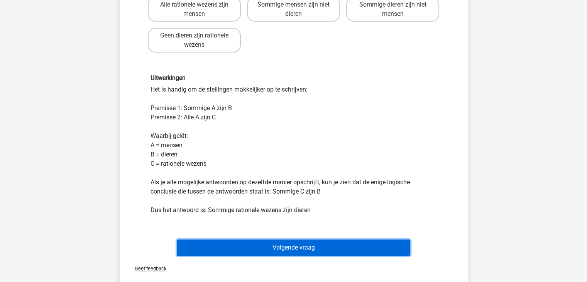
click at [299, 244] on button "Volgende vraag" at bounding box center [293, 247] width 233 height 16
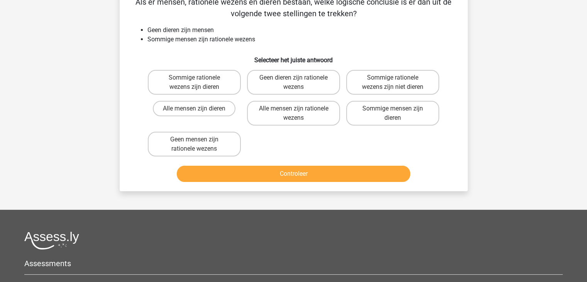
scroll to position [35, 0]
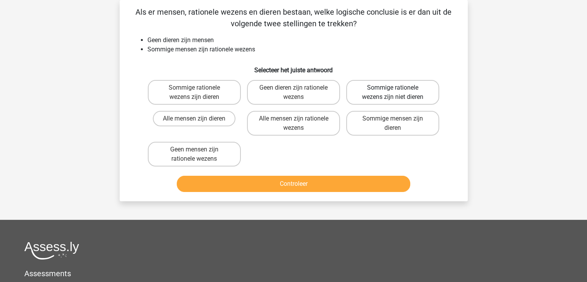
click at [384, 89] on label "Sommige rationele wezens zijn niet dieren" at bounding box center [392, 92] width 93 height 25
click at [393, 89] on input "Sommige rationele wezens zijn niet dieren" at bounding box center [395, 90] width 5 height 5
radio input "true"
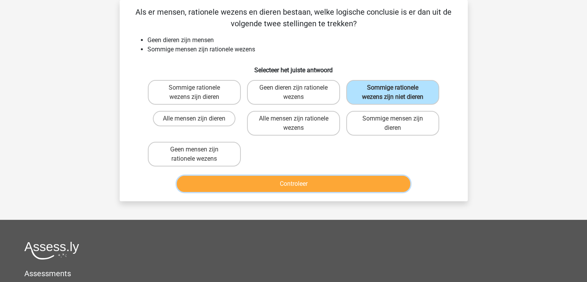
click at [293, 182] on button "Controleer" at bounding box center [293, 184] width 233 height 16
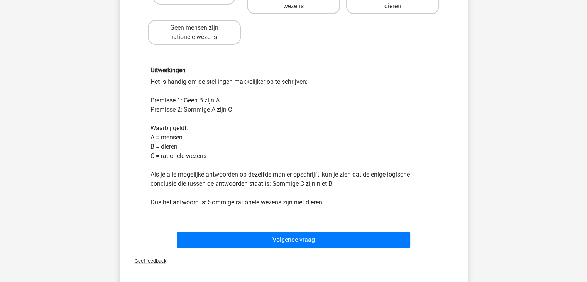
scroll to position [159, 0]
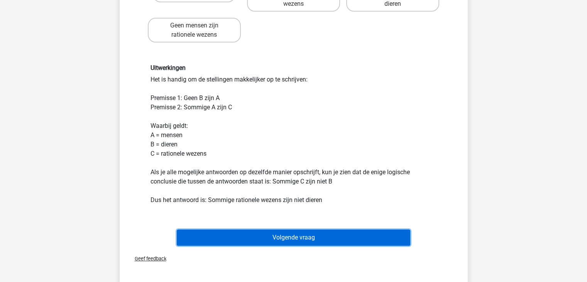
click at [294, 233] on button "Volgende vraag" at bounding box center [293, 237] width 233 height 16
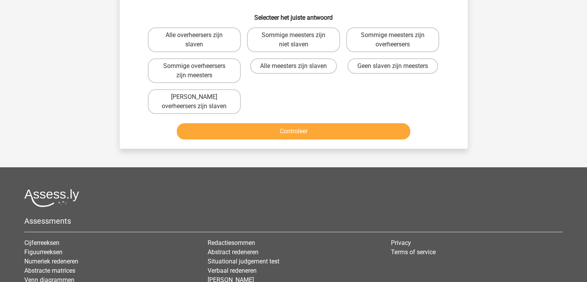
scroll to position [35, 0]
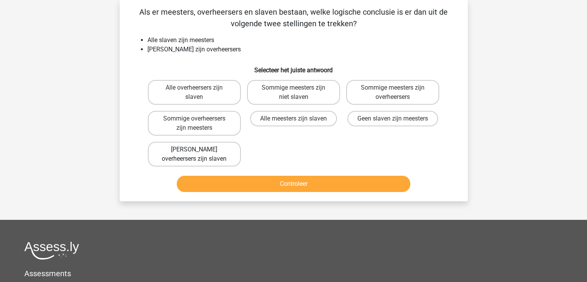
click at [202, 151] on label "Geen overheersers zijn slaven" at bounding box center [194, 154] width 93 height 25
click at [199, 151] on input "Geen overheersers zijn slaven" at bounding box center [196, 151] width 5 height 5
radio input "true"
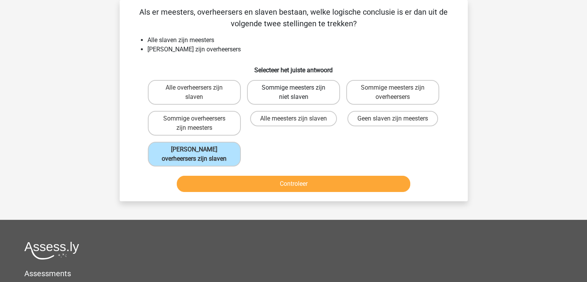
click at [280, 94] on label "Sommige meesters zijn niet slaven" at bounding box center [293, 92] width 93 height 25
click at [293, 93] on input "Sommige meesters zijn niet slaven" at bounding box center [295, 90] width 5 height 5
radio input "true"
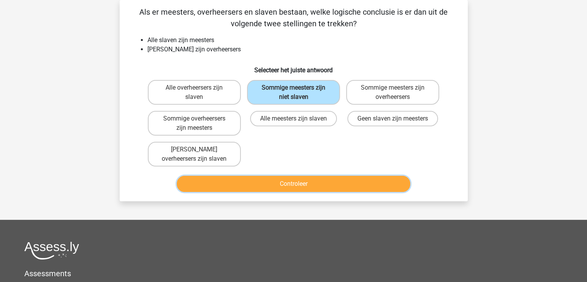
click at [292, 183] on button "Controleer" at bounding box center [293, 184] width 233 height 16
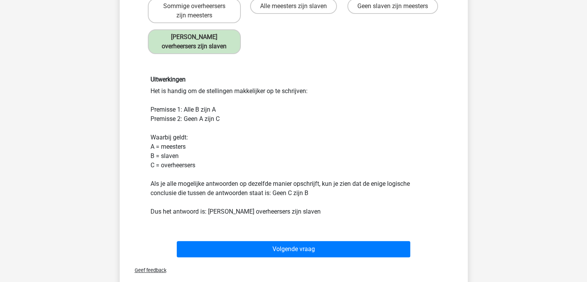
scroll to position [149, 0]
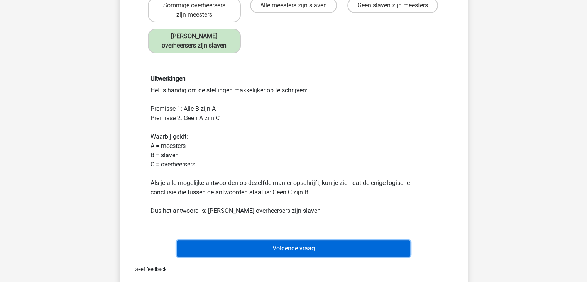
click at [285, 245] on button "Volgende vraag" at bounding box center [293, 248] width 233 height 16
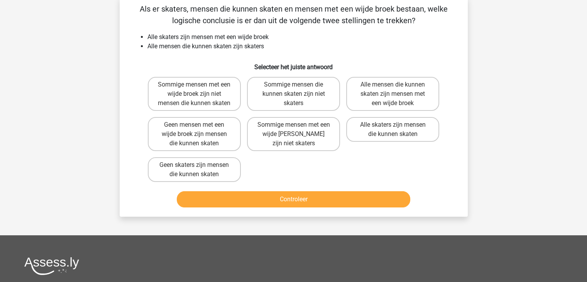
scroll to position [35, 0]
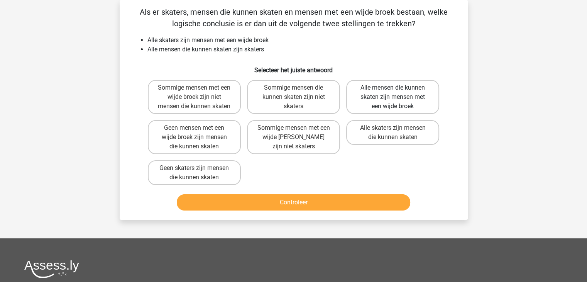
click at [393, 93] on label "Alle mensen die kunnen skaten zijn mensen met een wijde broek" at bounding box center [392, 97] width 93 height 34
click at [393, 93] on input "Alle mensen die kunnen skaten zijn mensen met een wijde broek" at bounding box center [395, 90] width 5 height 5
radio input "true"
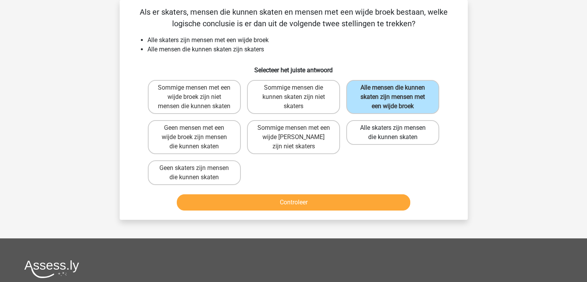
click at [397, 139] on label "Alle skaters zijn mensen die kunnen skaten" at bounding box center [392, 132] width 93 height 25
click at [397, 133] on input "Alle skaters zijn mensen die kunnen skaten" at bounding box center [395, 130] width 5 height 5
radio input "true"
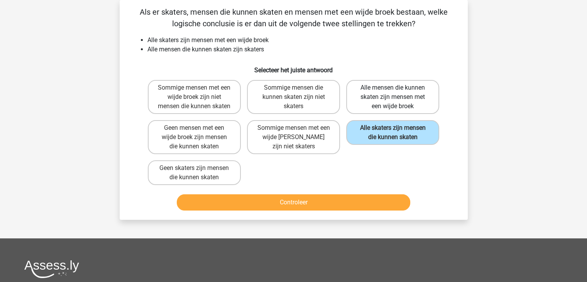
click at [400, 93] on label "Alle mensen die kunnen skaten zijn mensen met een wijde broek" at bounding box center [392, 97] width 93 height 34
click at [398, 93] on input "Alle mensen die kunnen skaten zijn mensen met een wijde broek" at bounding box center [395, 90] width 5 height 5
radio input "true"
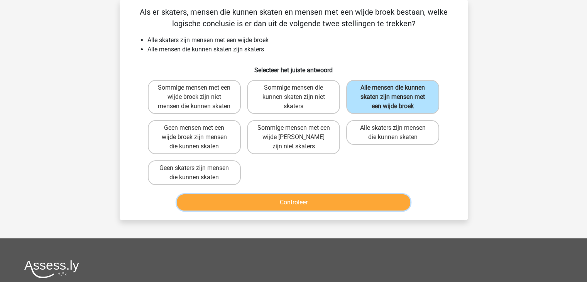
click at [299, 199] on button "Controleer" at bounding box center [293, 202] width 233 height 16
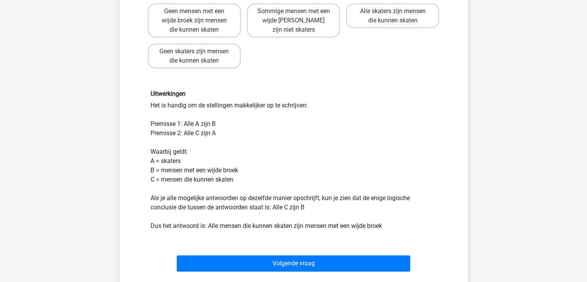
scroll to position [153, 0]
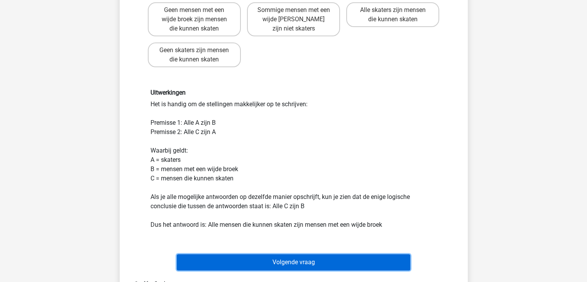
click at [301, 257] on button "Volgende vraag" at bounding box center [293, 262] width 233 height 16
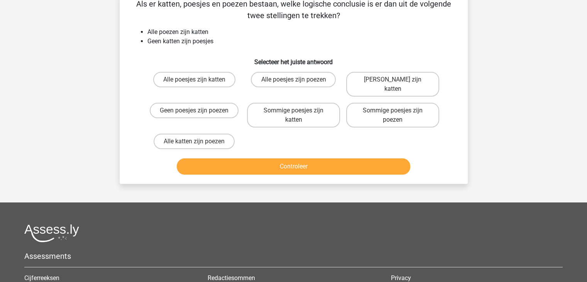
scroll to position [35, 0]
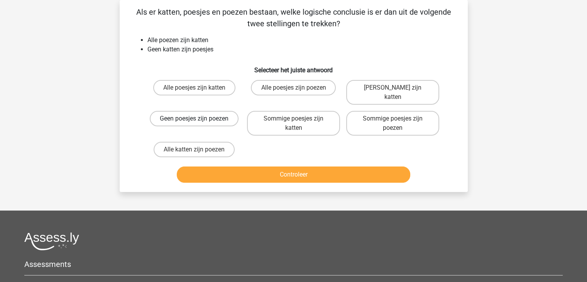
click at [202, 111] on label "Geen poesjes zijn poezen" at bounding box center [194, 118] width 89 height 15
click at [199, 118] on input "Geen poesjes zijn poezen" at bounding box center [196, 120] width 5 height 5
radio input "true"
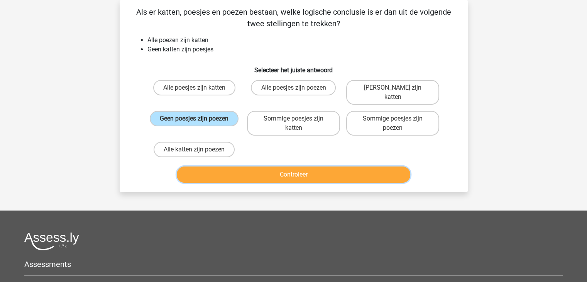
click at [289, 166] on button "Controleer" at bounding box center [293, 174] width 233 height 16
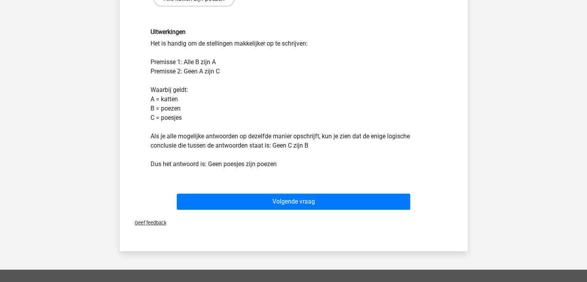
scroll to position [187, 0]
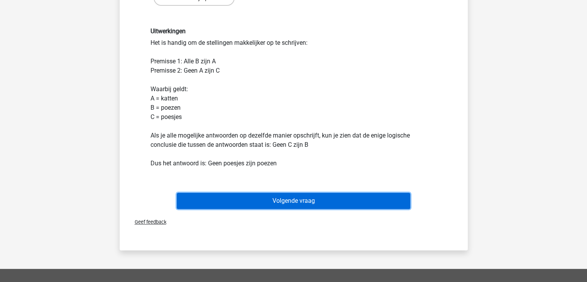
click at [288, 192] on button "Volgende vraag" at bounding box center [293, 200] width 233 height 16
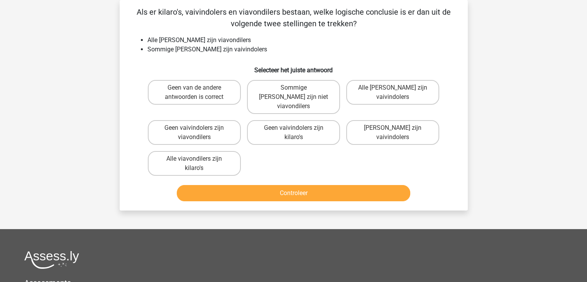
scroll to position [35, 0]
click at [209, 93] on label "Geen van de andere antwoorden is correct" at bounding box center [194, 92] width 93 height 25
click at [199, 93] on input "Geen van de andere antwoorden is correct" at bounding box center [196, 90] width 5 height 5
radio input "true"
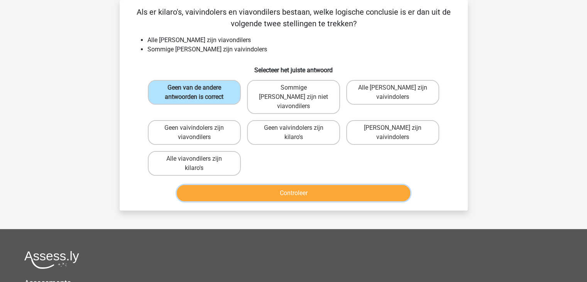
click at [292, 185] on button "Controleer" at bounding box center [293, 193] width 233 height 16
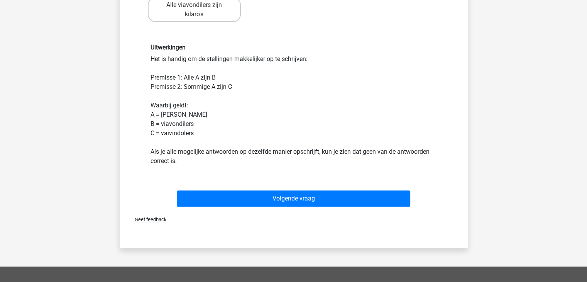
scroll to position [198, 0]
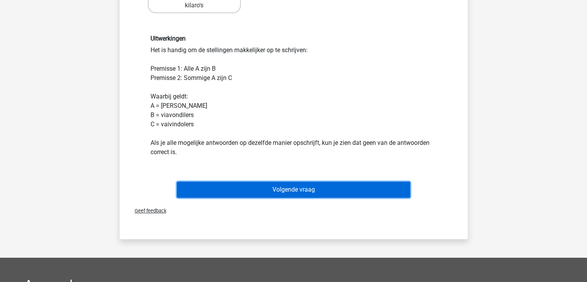
click at [294, 181] on button "Volgende vraag" at bounding box center [293, 189] width 233 height 16
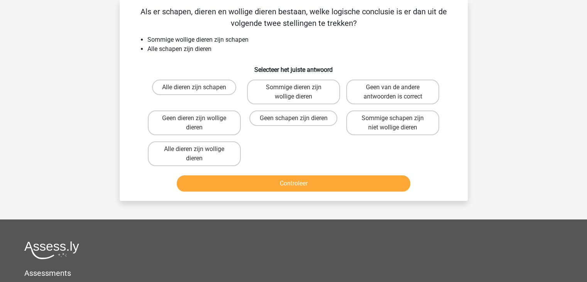
scroll to position [35, 0]
click at [306, 91] on label "Sommige dieren zijn wollige dieren" at bounding box center [293, 92] width 93 height 25
click at [298, 91] on input "Sommige dieren zijn wollige dieren" at bounding box center [295, 90] width 5 height 5
radio input "true"
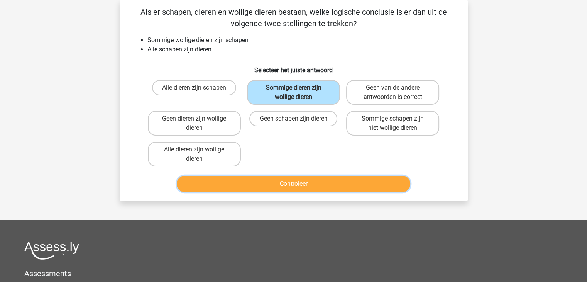
click at [289, 182] on button "Controleer" at bounding box center [293, 184] width 233 height 16
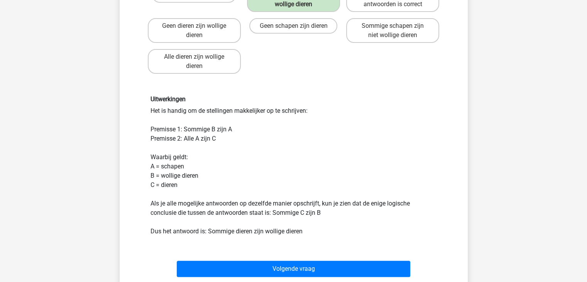
scroll to position [132, 0]
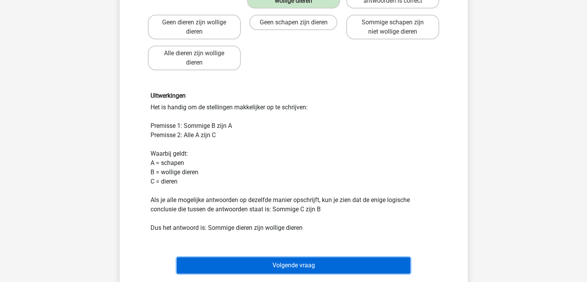
click at [289, 264] on button "Volgende vraag" at bounding box center [293, 265] width 233 height 16
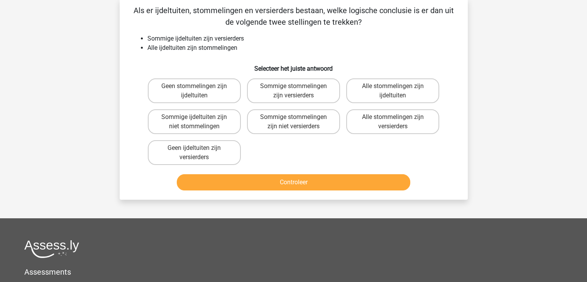
scroll to position [35, 0]
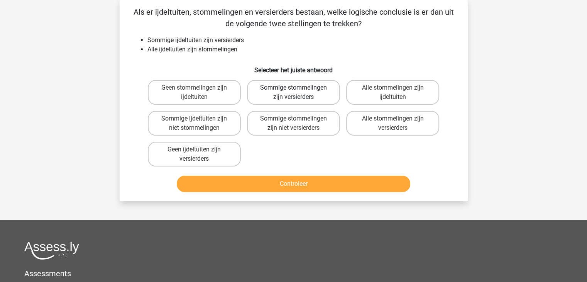
click at [301, 87] on label "Sommige stommelingen zijn versierders" at bounding box center [293, 92] width 93 height 25
click at [298, 88] on input "Sommige stommelingen zijn versierders" at bounding box center [295, 90] width 5 height 5
radio input "true"
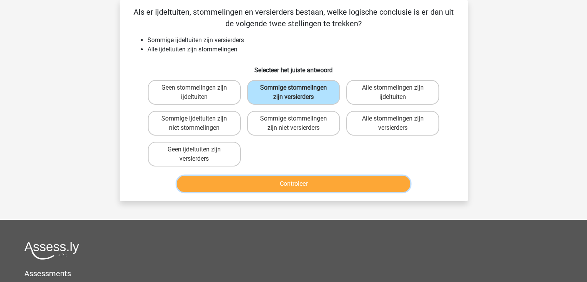
click at [290, 182] on button "Controleer" at bounding box center [293, 184] width 233 height 16
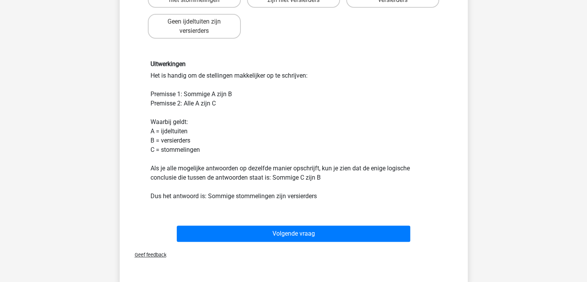
scroll to position [164, 0]
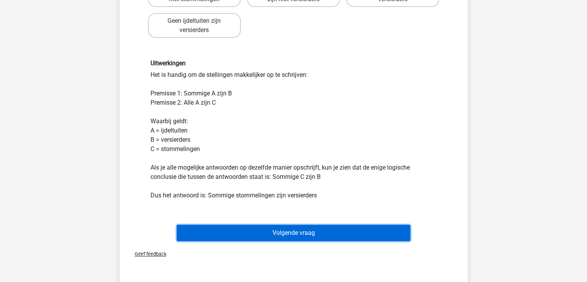
click at [289, 230] on button "Volgende vraag" at bounding box center [293, 233] width 233 height 16
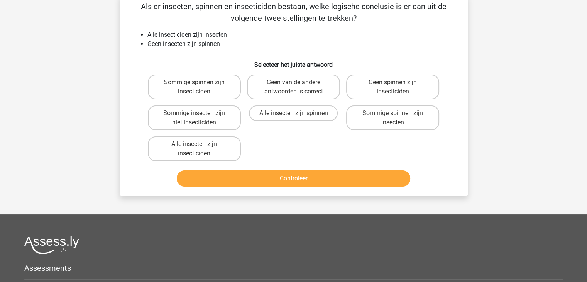
scroll to position [35, 0]
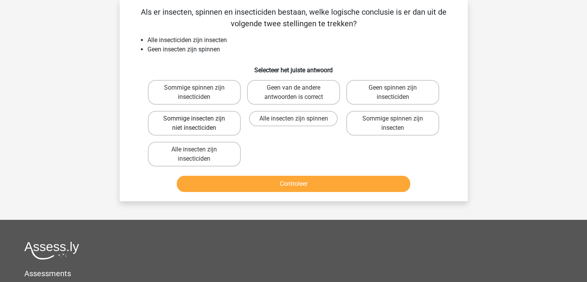
click at [200, 120] on label "Sommige insecten zijn niet insecticiden" at bounding box center [194, 123] width 93 height 25
click at [199, 120] on input "Sommige insecten zijn niet insecticiden" at bounding box center [196, 120] width 5 height 5
radio input "true"
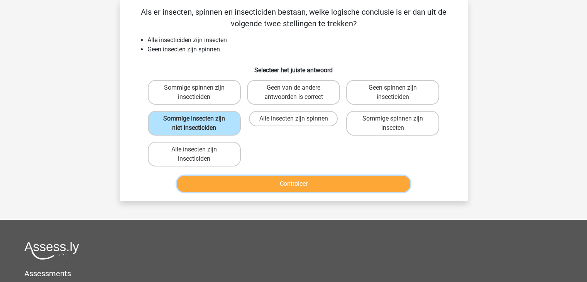
click at [297, 181] on button "Controleer" at bounding box center [293, 184] width 233 height 16
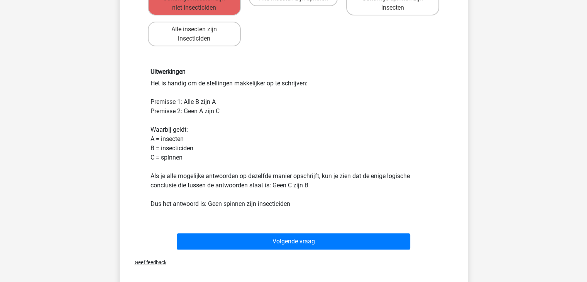
scroll to position [156, 0]
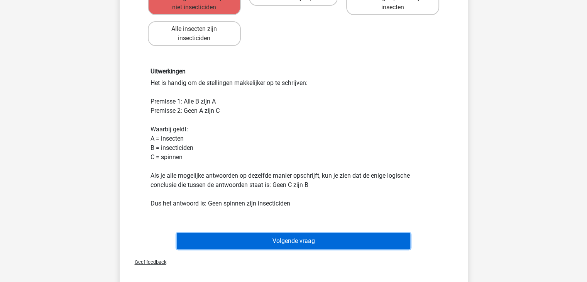
click at [320, 240] on button "Volgende vraag" at bounding box center [293, 241] width 233 height 16
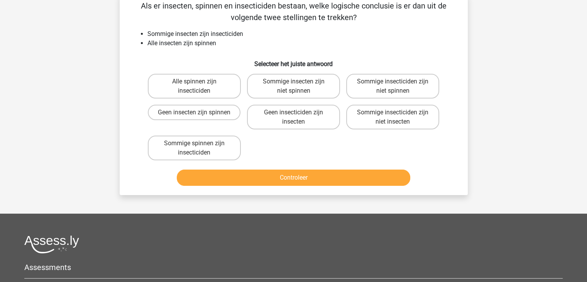
scroll to position [35, 0]
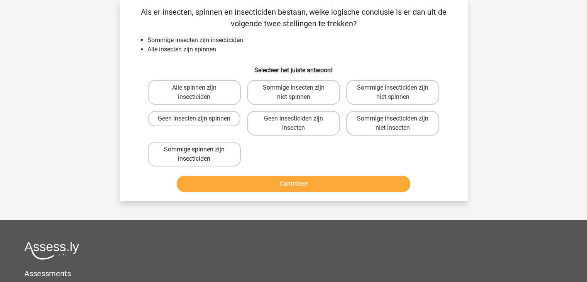
click at [199, 150] on label "Sommige spinnen zijn insecticiden" at bounding box center [194, 154] width 93 height 25
click at [199, 150] on input "Sommige spinnen zijn insecticiden" at bounding box center [196, 151] width 5 height 5
radio input "true"
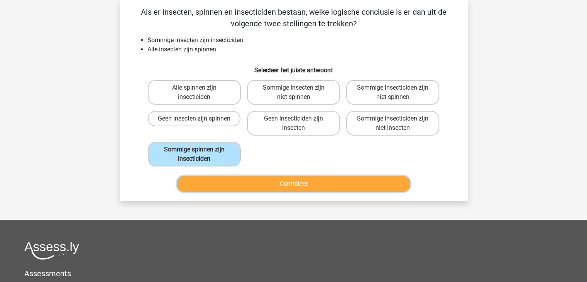
click at [293, 180] on button "Controleer" at bounding box center [293, 184] width 233 height 16
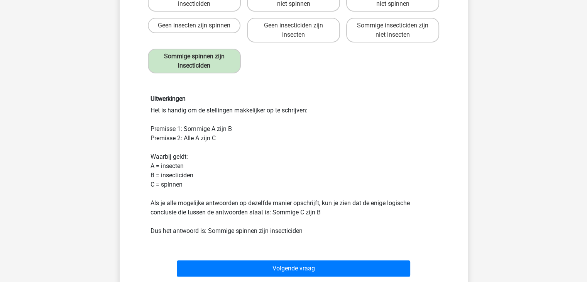
scroll to position [181, 0]
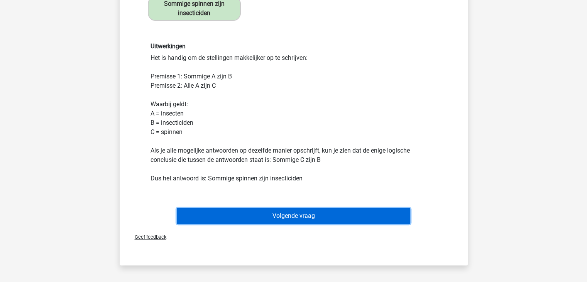
click at [288, 214] on button "Volgende vraag" at bounding box center [293, 216] width 233 height 16
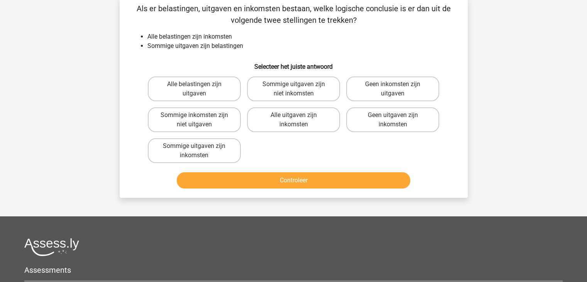
scroll to position [35, 0]
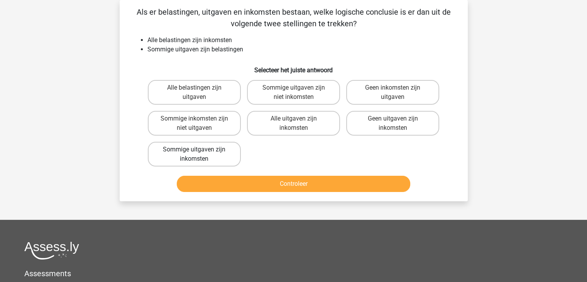
click at [200, 149] on label "Sommige uitgaven zijn inkomsten" at bounding box center [194, 154] width 93 height 25
click at [199, 149] on input "Sommige uitgaven zijn inkomsten" at bounding box center [196, 151] width 5 height 5
radio input "true"
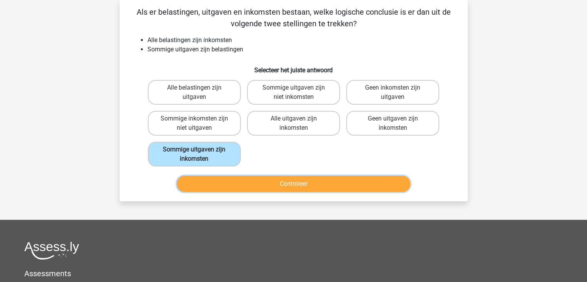
click at [285, 183] on button "Controleer" at bounding box center [293, 184] width 233 height 16
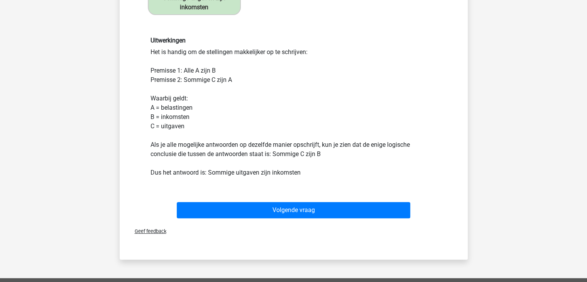
scroll to position [190, 0]
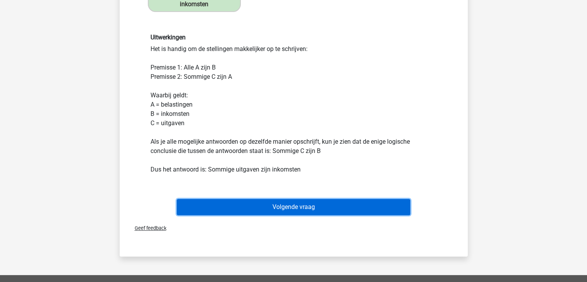
click at [286, 202] on button "Volgende vraag" at bounding box center [293, 207] width 233 height 16
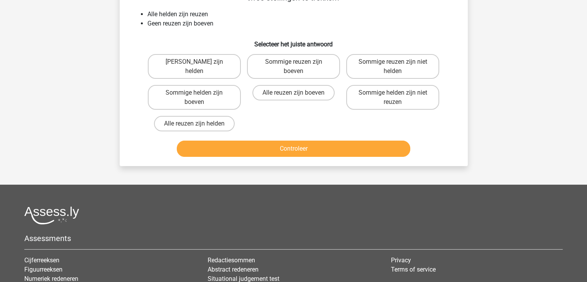
scroll to position [35, 0]
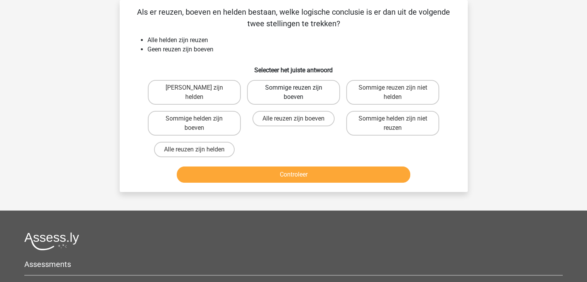
click at [302, 91] on label "Sommige reuzen zijn boeven" at bounding box center [293, 92] width 93 height 25
click at [298, 91] on input "Sommige reuzen zijn boeven" at bounding box center [295, 90] width 5 height 5
radio input "true"
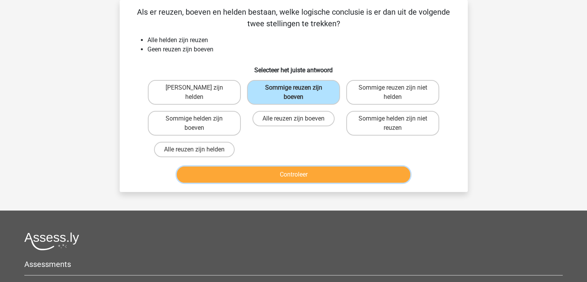
click at [292, 172] on button "Controleer" at bounding box center [293, 174] width 233 height 16
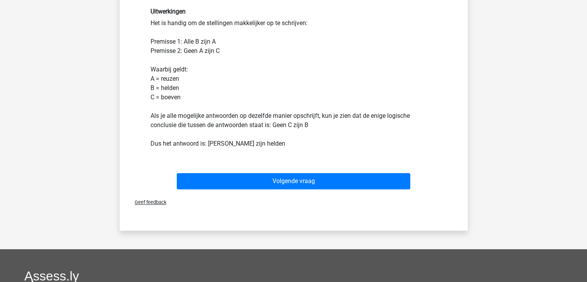
scroll to position [214, 0]
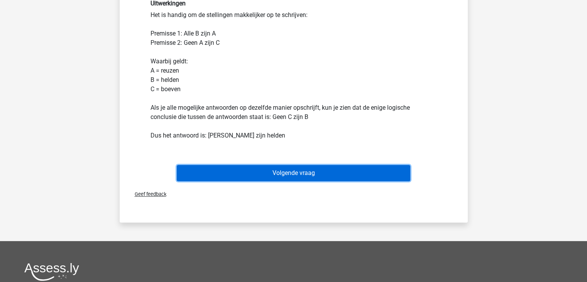
click at [290, 170] on button "Volgende vraag" at bounding box center [293, 173] width 233 height 16
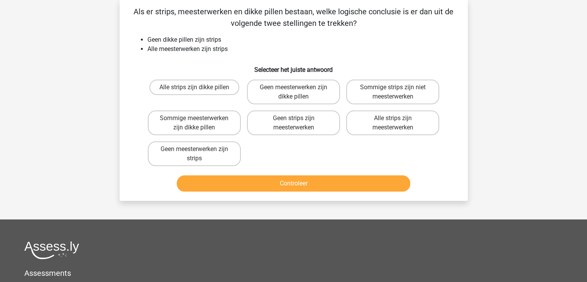
scroll to position [35, 0]
click at [376, 94] on label "Sommige strips zijn niet meesterwerken" at bounding box center [392, 92] width 93 height 25
click at [393, 93] on input "Sommige strips zijn niet meesterwerken" at bounding box center [395, 90] width 5 height 5
radio input "true"
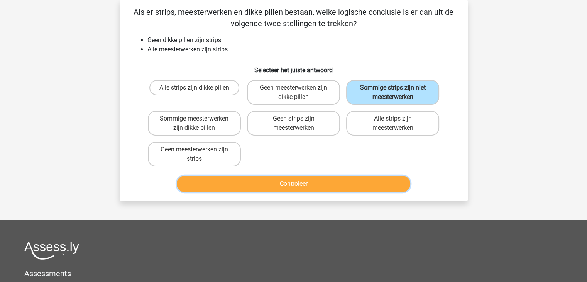
click at [286, 182] on button "Controleer" at bounding box center [293, 184] width 233 height 16
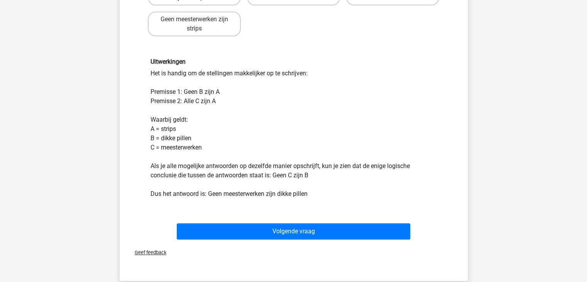
scroll to position [165, 0]
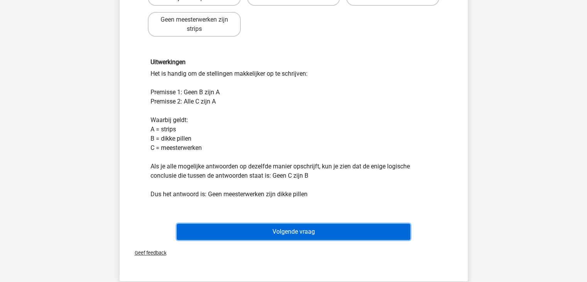
click at [285, 229] on button "Volgende vraag" at bounding box center [293, 231] width 233 height 16
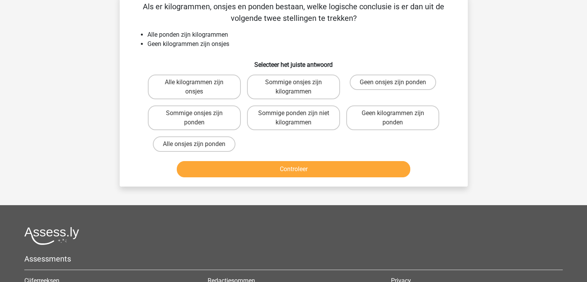
scroll to position [35, 0]
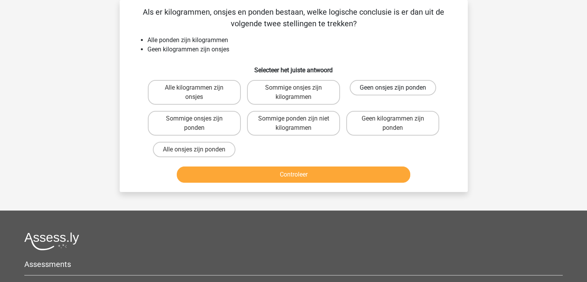
click at [403, 87] on label "Geen onsjes zijn ponden" at bounding box center [392, 87] width 86 height 15
click at [398, 88] on input "Geen onsjes zijn ponden" at bounding box center [395, 90] width 5 height 5
radio input "true"
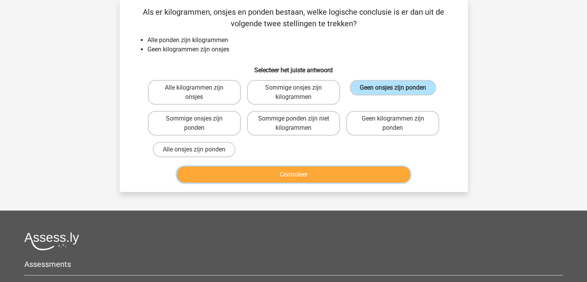
click at [296, 170] on button "Controleer" at bounding box center [293, 174] width 233 height 16
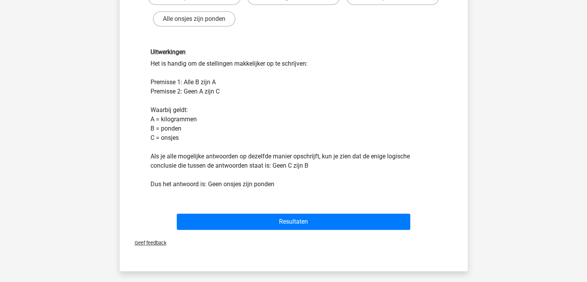
scroll to position [169, 0]
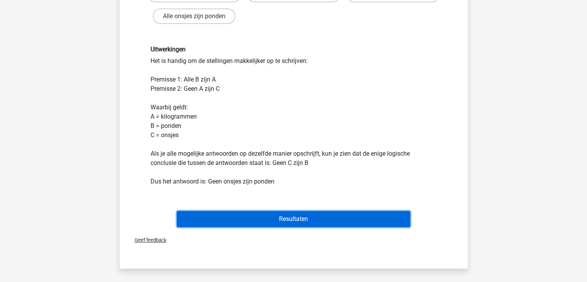
click at [298, 216] on button "Resultaten" at bounding box center [293, 219] width 233 height 16
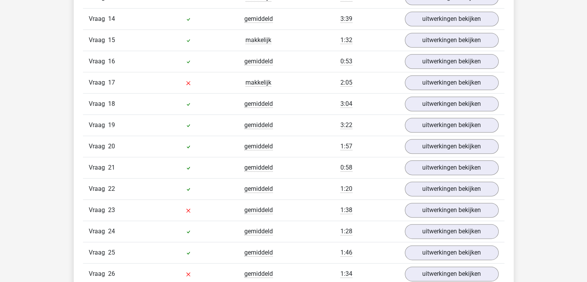
scroll to position [930, 0]
